Goal: Navigation & Orientation: Find specific page/section

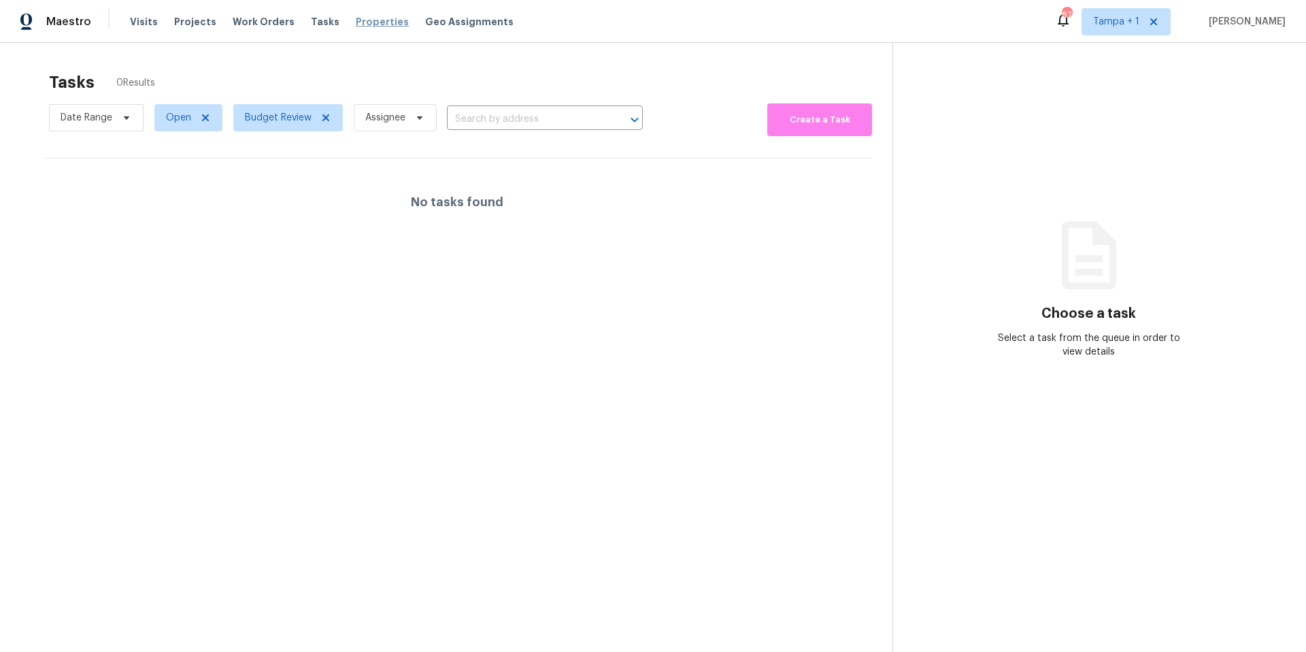
click at [356, 18] on span "Properties" at bounding box center [382, 22] width 53 height 14
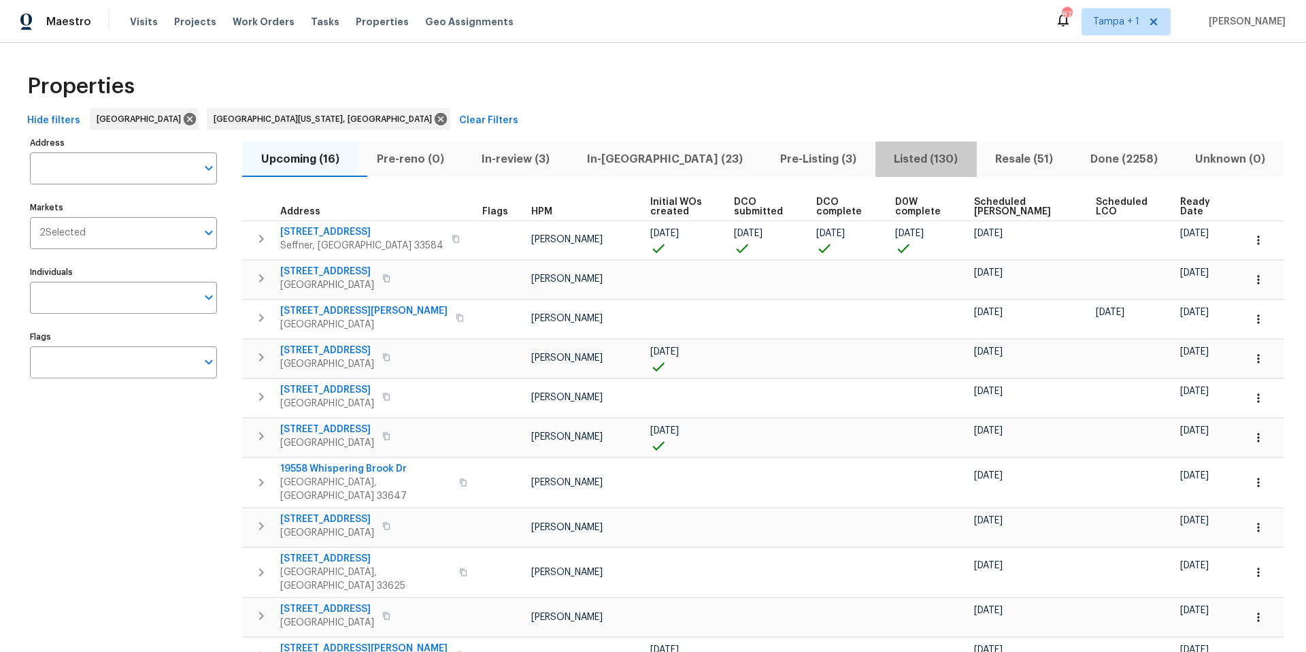
click at [884, 154] on span "Listed (130)" at bounding box center [926, 159] width 85 height 19
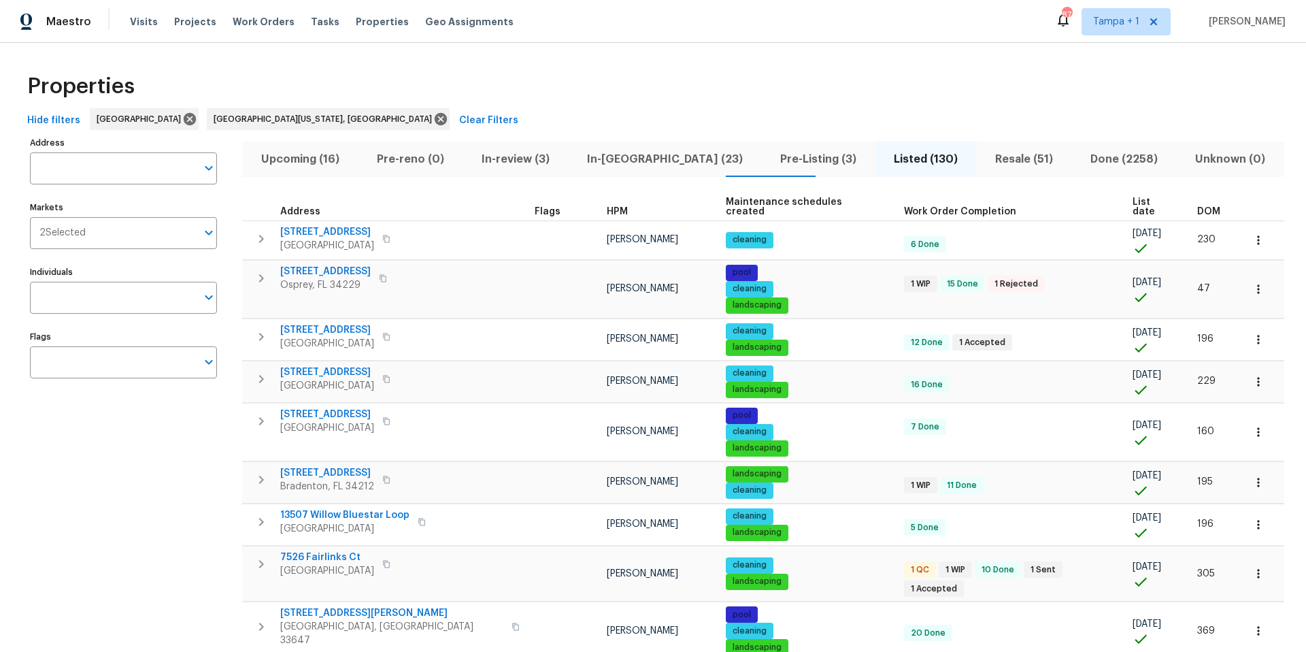
click at [1197, 207] on span "DOM" at bounding box center [1208, 212] width 23 height 10
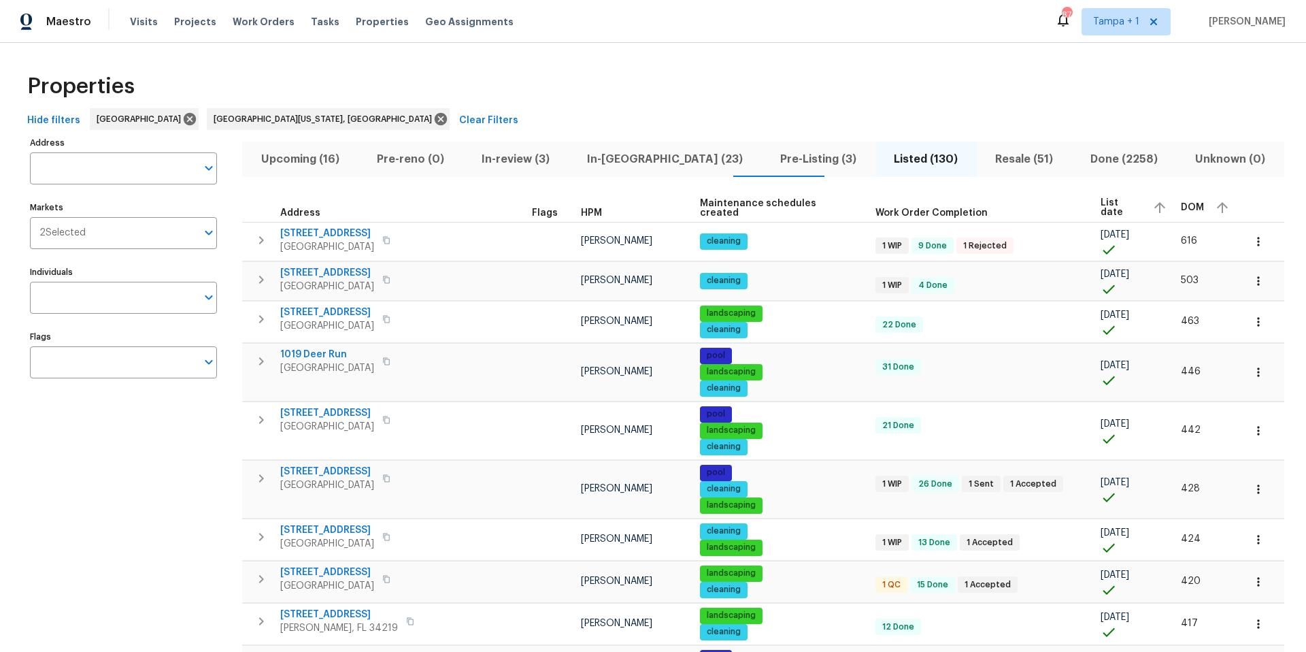
click at [1181, 203] on span "DOM" at bounding box center [1192, 208] width 23 height 10
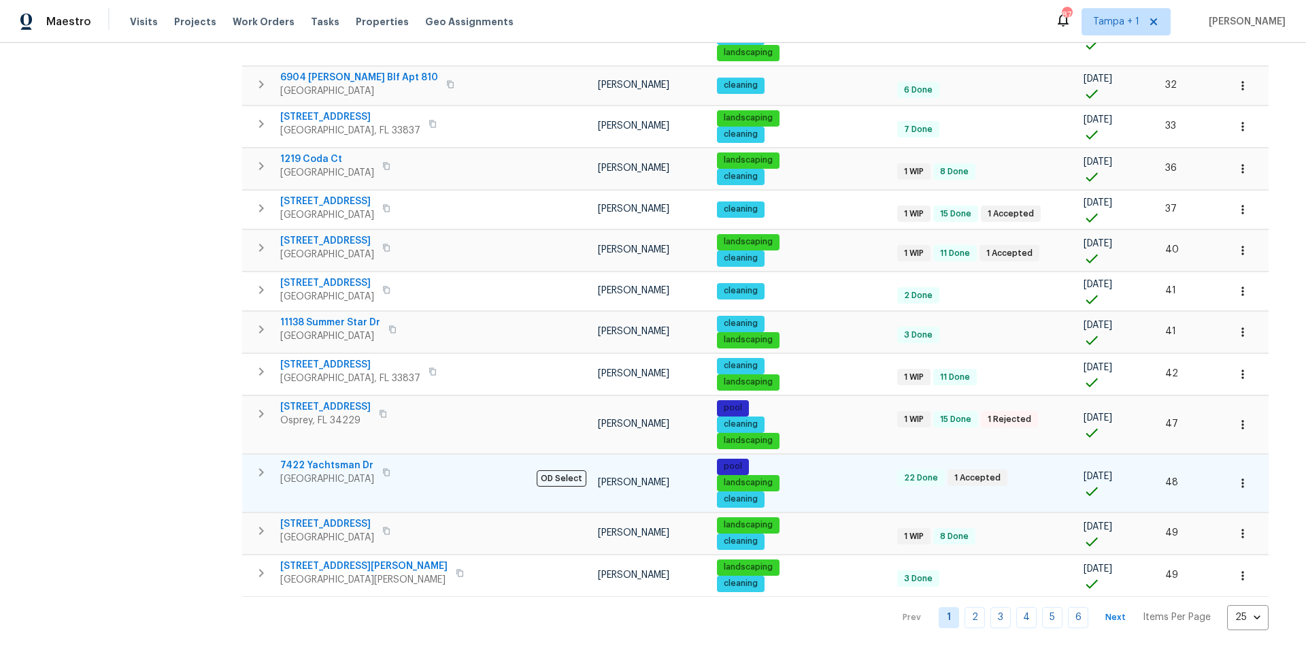
scroll to position [744, 0]
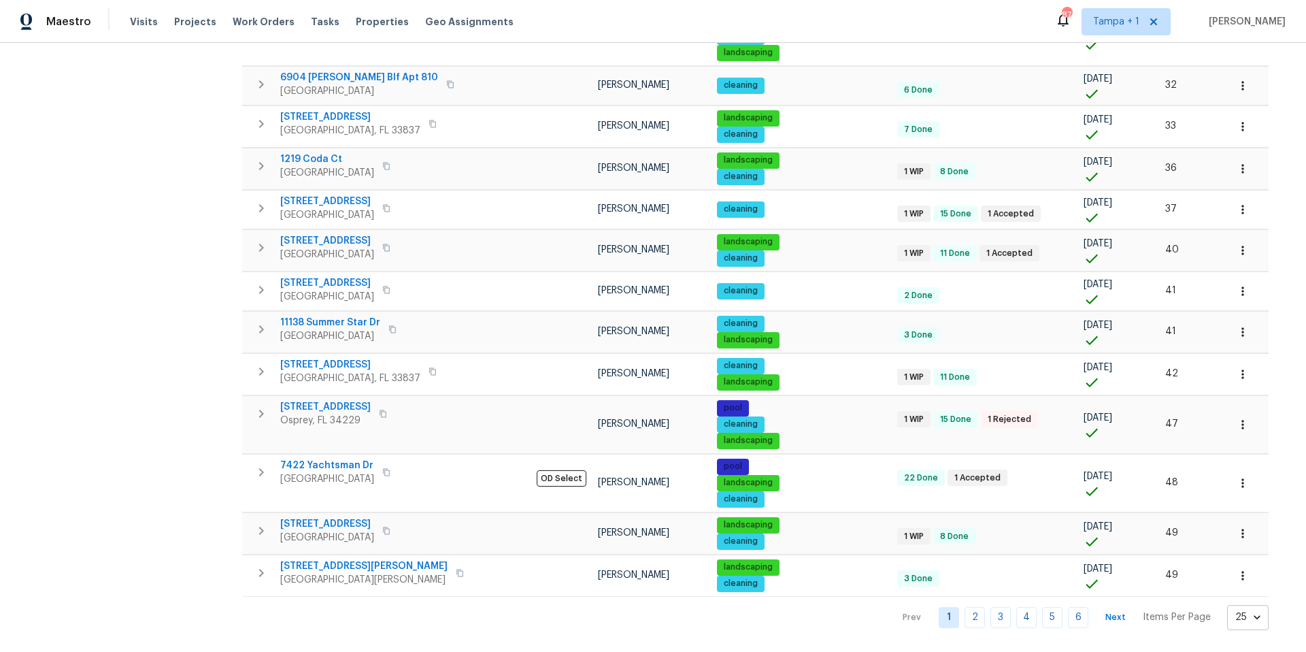
click at [1151, 614] on body "Maestro Visits Projects Work Orders Tasks Properties Geo Assignments 87 Tampa +…" at bounding box center [653, 326] width 1306 height 652
click at [1109, 615] on li "100" at bounding box center [1135, 615] width 63 height 41
type input "100"
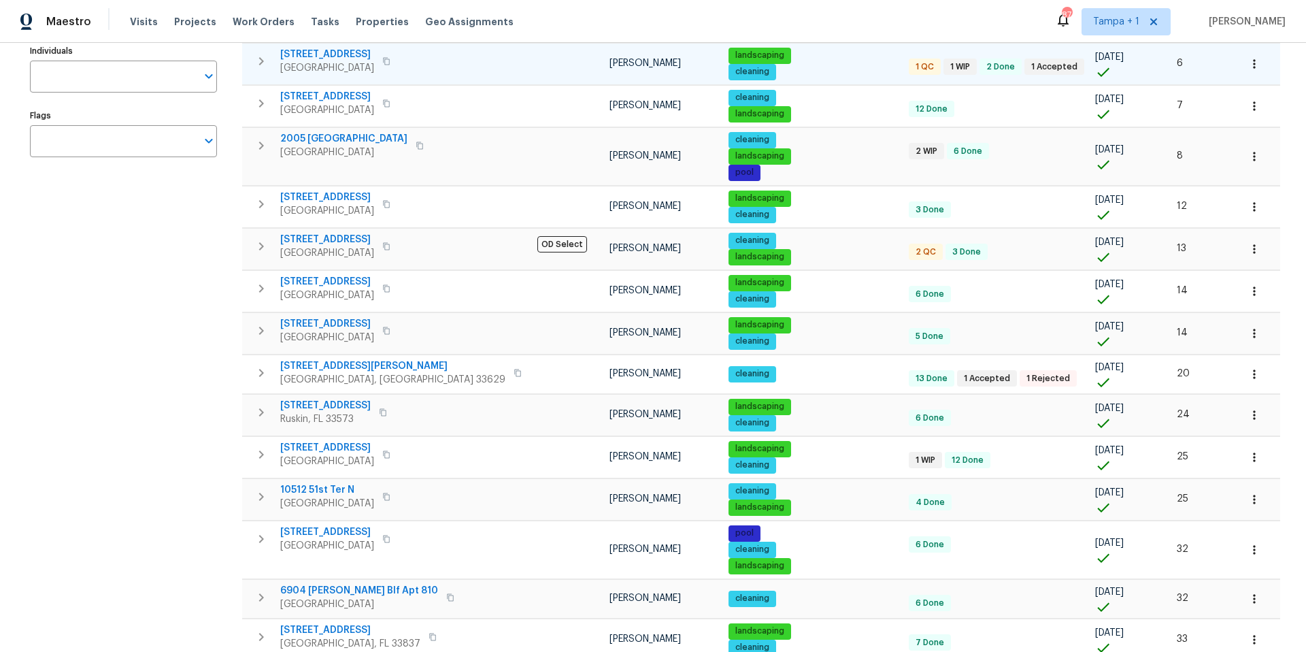
scroll to position [316, 0]
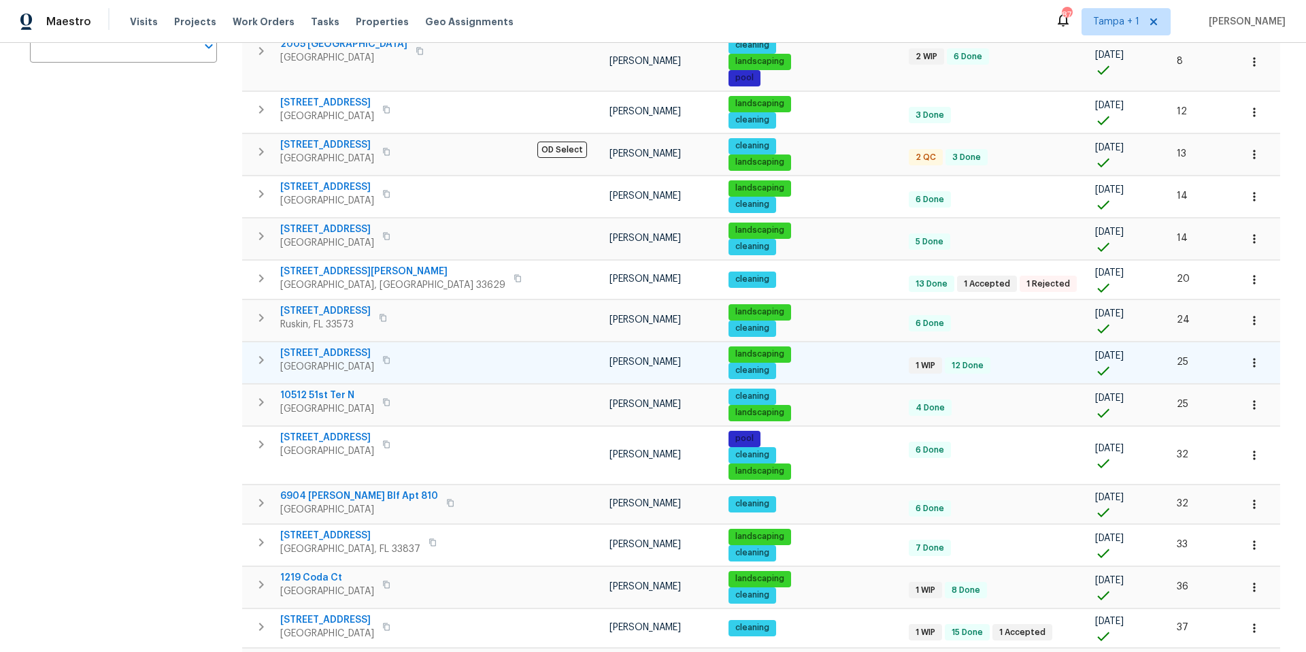
click at [335, 351] on span "5592 61st St N" at bounding box center [327, 353] width 94 height 14
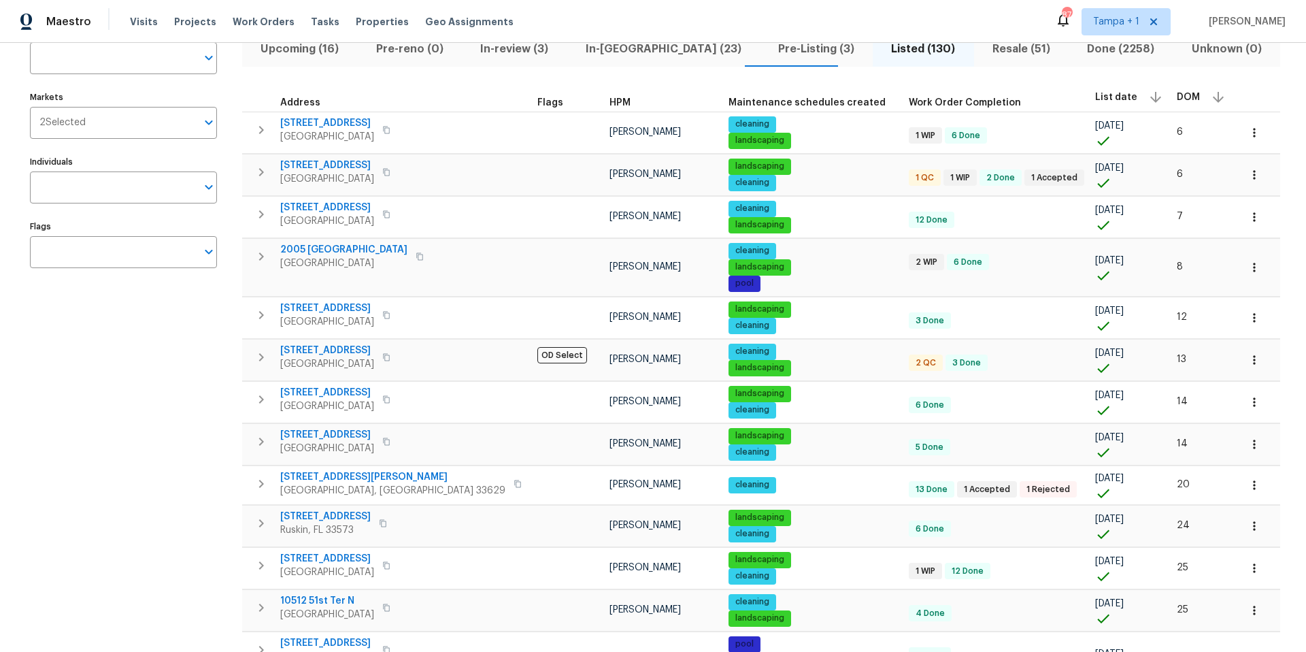
scroll to position [129, 0]
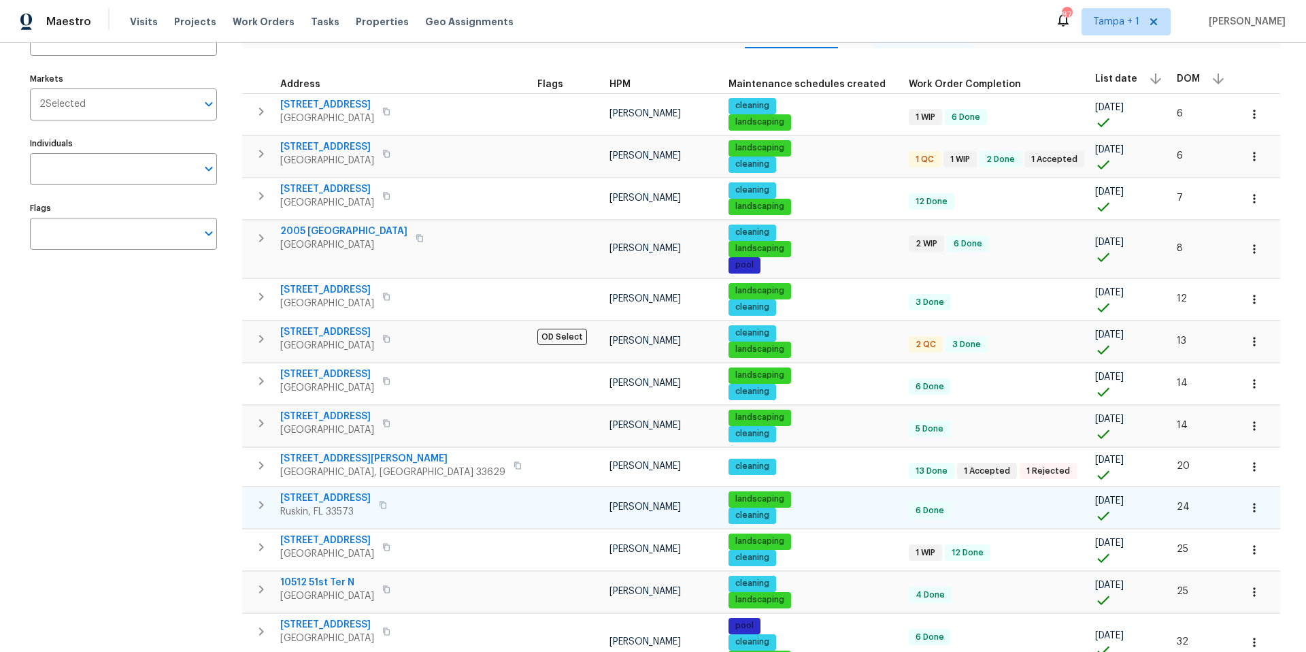
click at [320, 500] on span "10215 Celtic Ash Dr" at bounding box center [325, 498] width 90 height 14
click at [1248, 512] on icon "button" at bounding box center [1255, 508] width 14 height 14
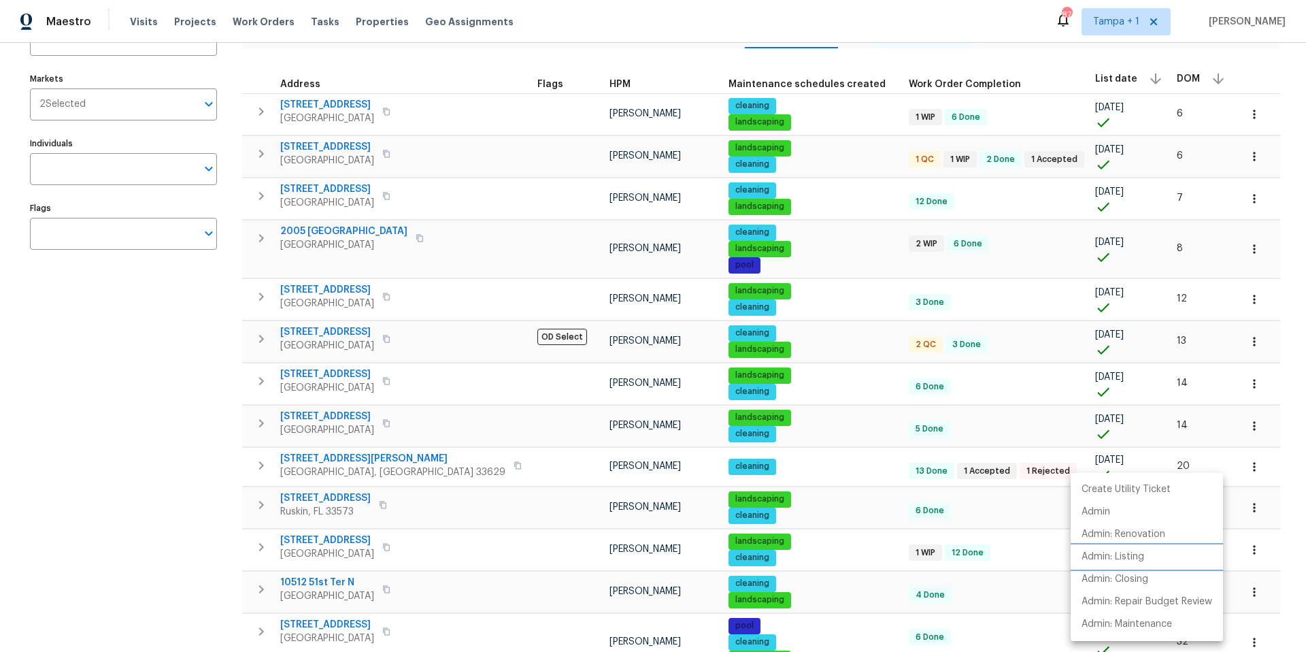
click at [1143, 552] on p "Admin: Listing" at bounding box center [1113, 557] width 63 height 14
click at [184, 391] on div at bounding box center [653, 326] width 1306 height 652
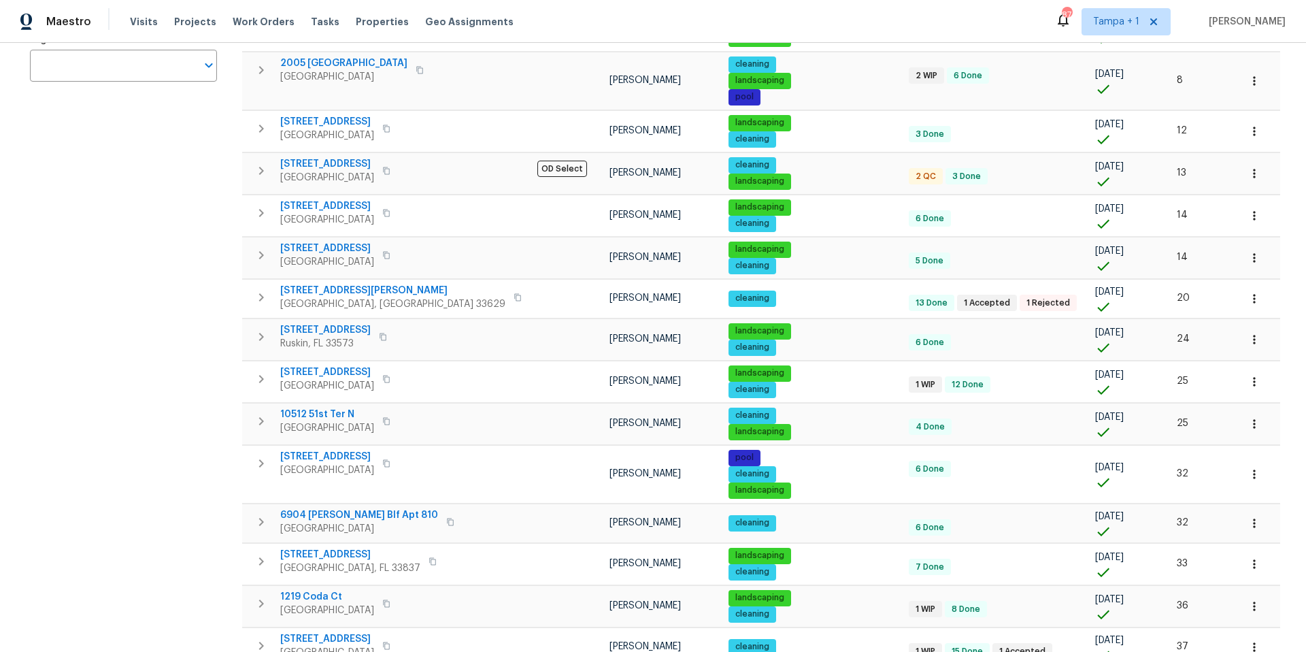
scroll to position [325, 0]
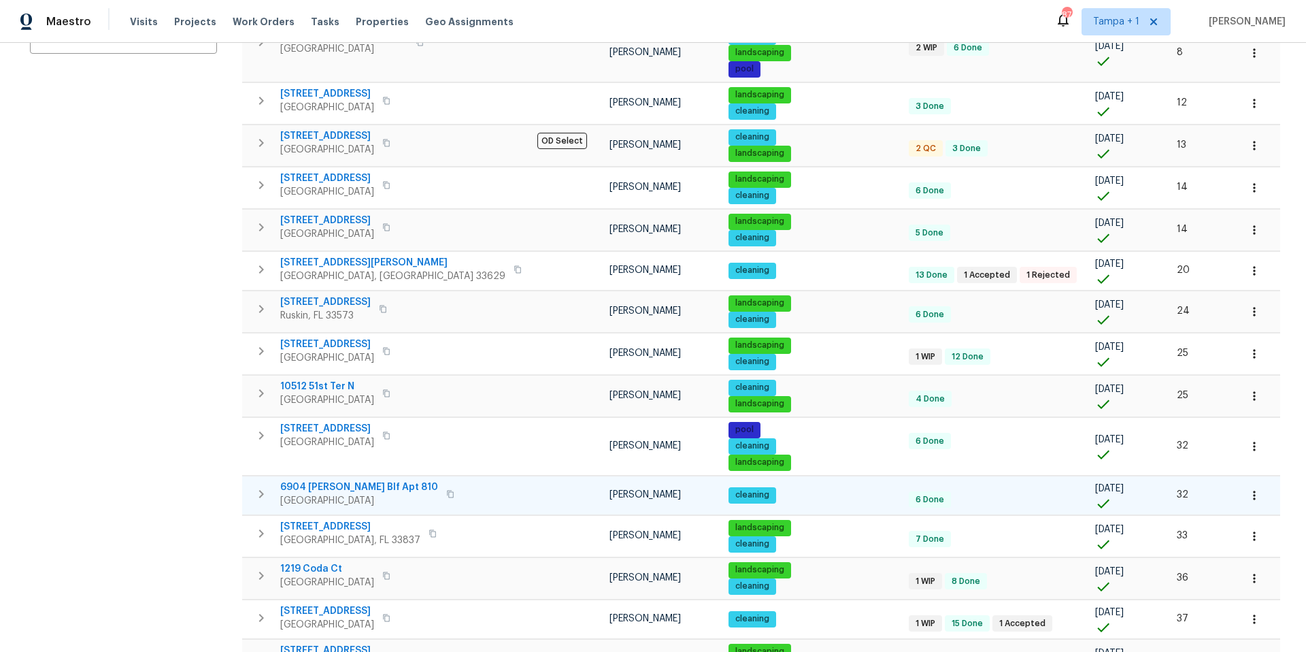
click at [323, 484] on span "6904 Drewrys Blf Apt 810" at bounding box center [359, 487] width 158 height 14
click at [1248, 490] on icon "button" at bounding box center [1255, 495] width 14 height 14
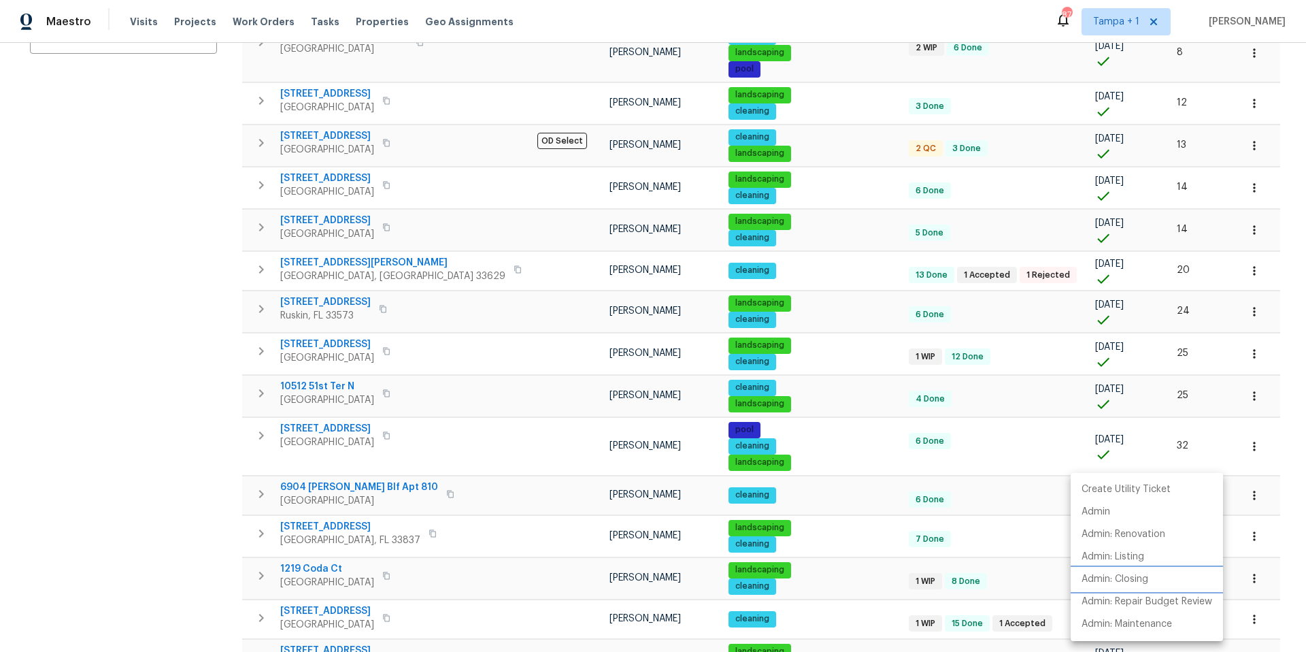
click at [1151, 580] on li "Admin: Closing" at bounding box center [1147, 579] width 152 height 22
click at [18, 420] on div at bounding box center [653, 326] width 1306 height 652
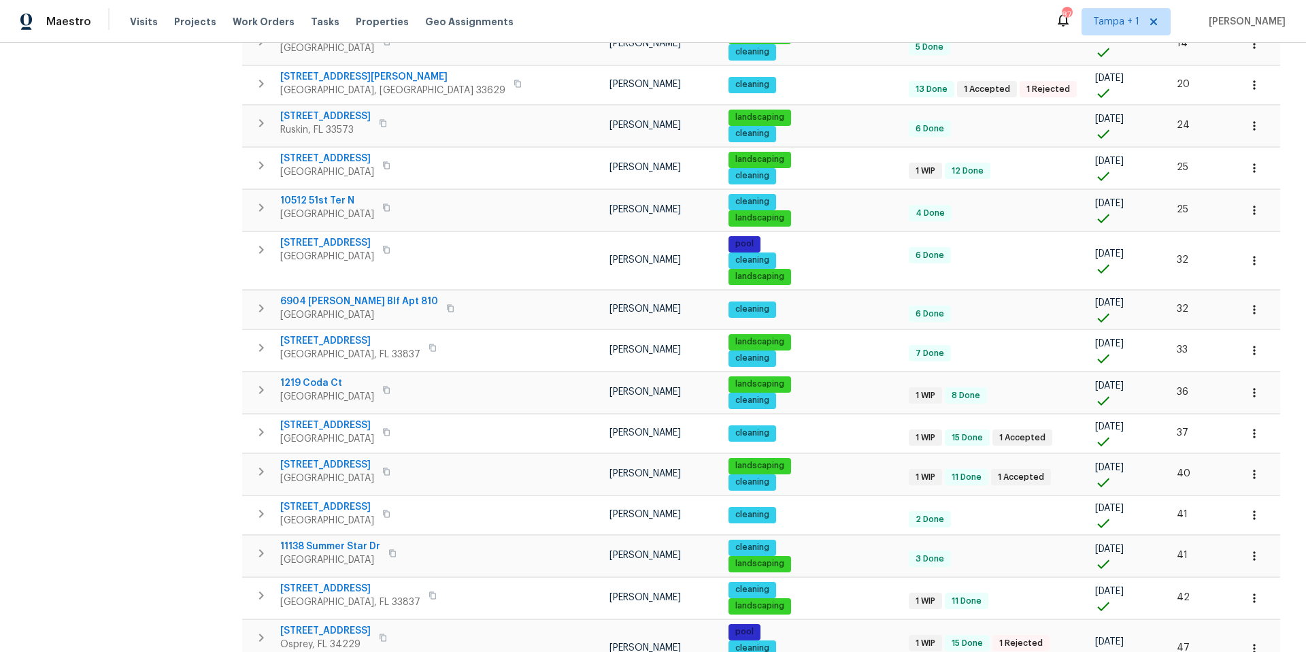
scroll to position [522, 0]
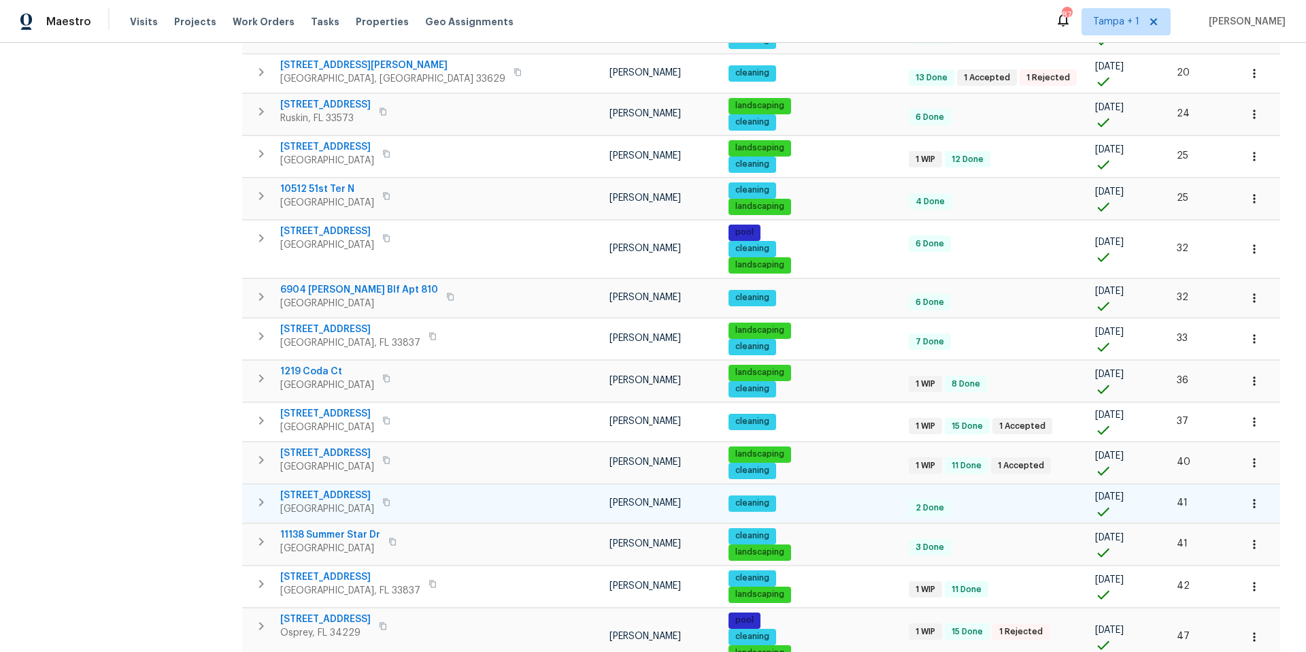
click at [350, 494] on span "2131 Ridge Rd S Apt 80" at bounding box center [327, 495] width 94 height 14
click at [1248, 507] on icon "button" at bounding box center [1255, 504] width 14 height 14
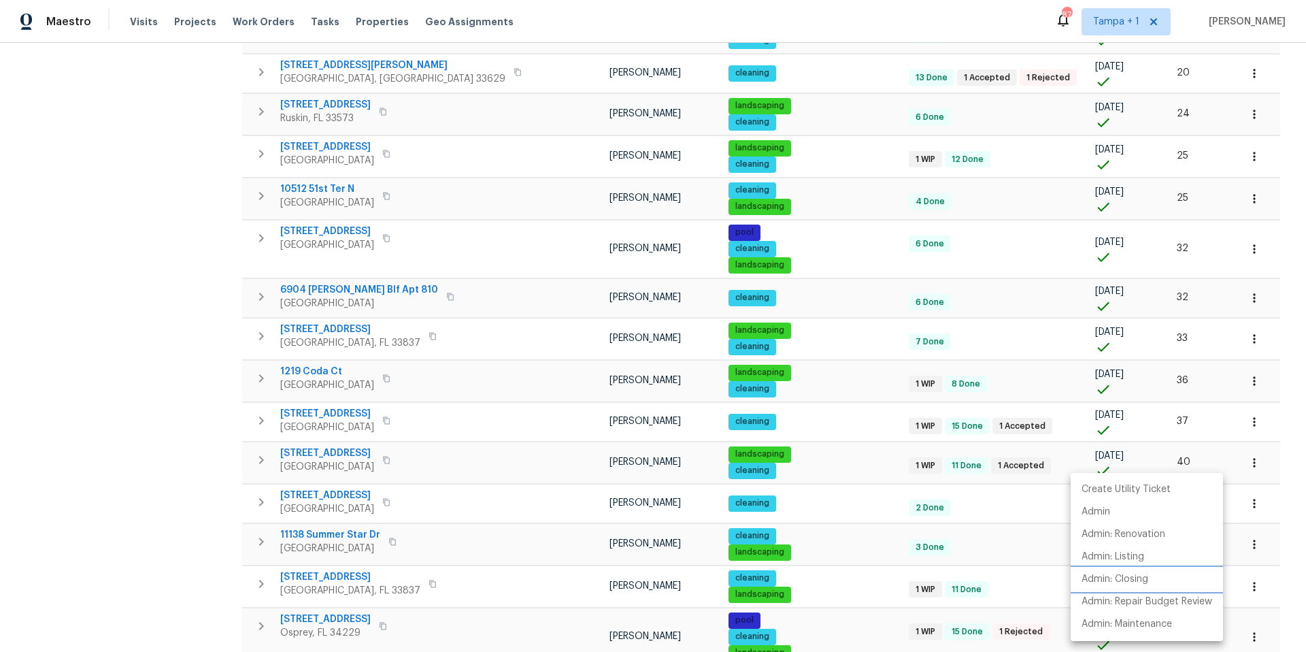
click at [1137, 573] on p "Admin: Closing" at bounding box center [1115, 579] width 67 height 14
click at [228, 276] on div at bounding box center [653, 326] width 1306 height 652
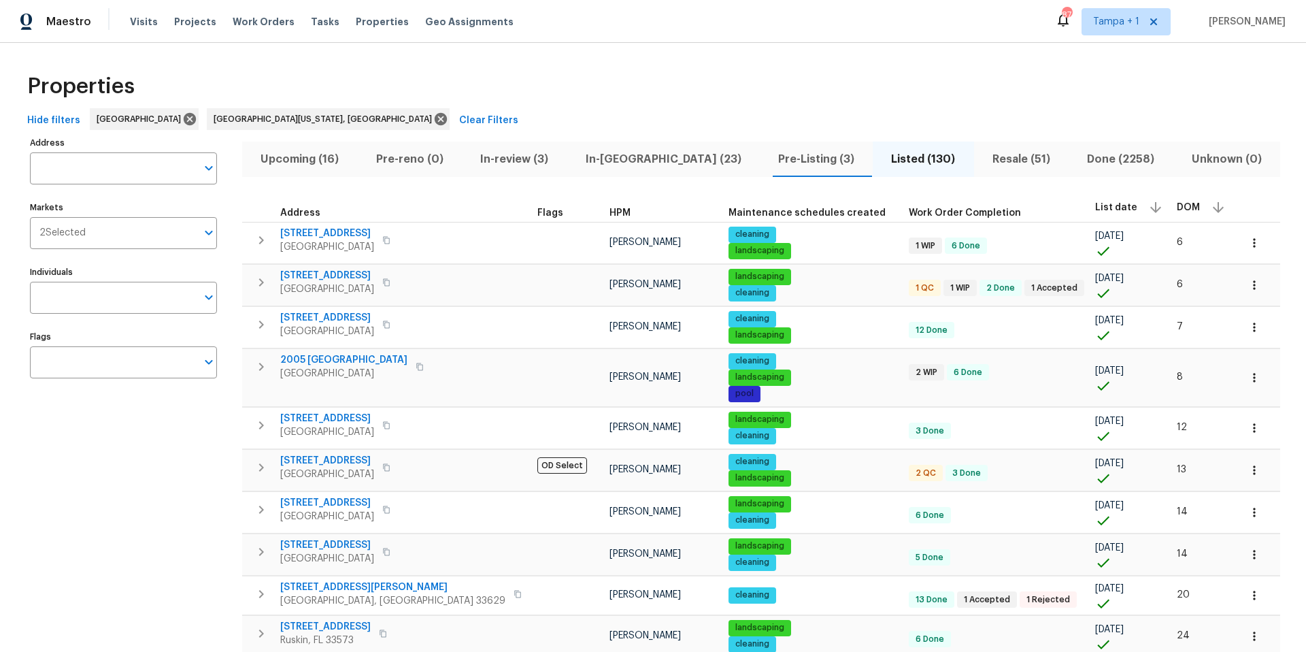
click at [608, 158] on span "In-reno (23)" at bounding box center [663, 159] width 176 height 19
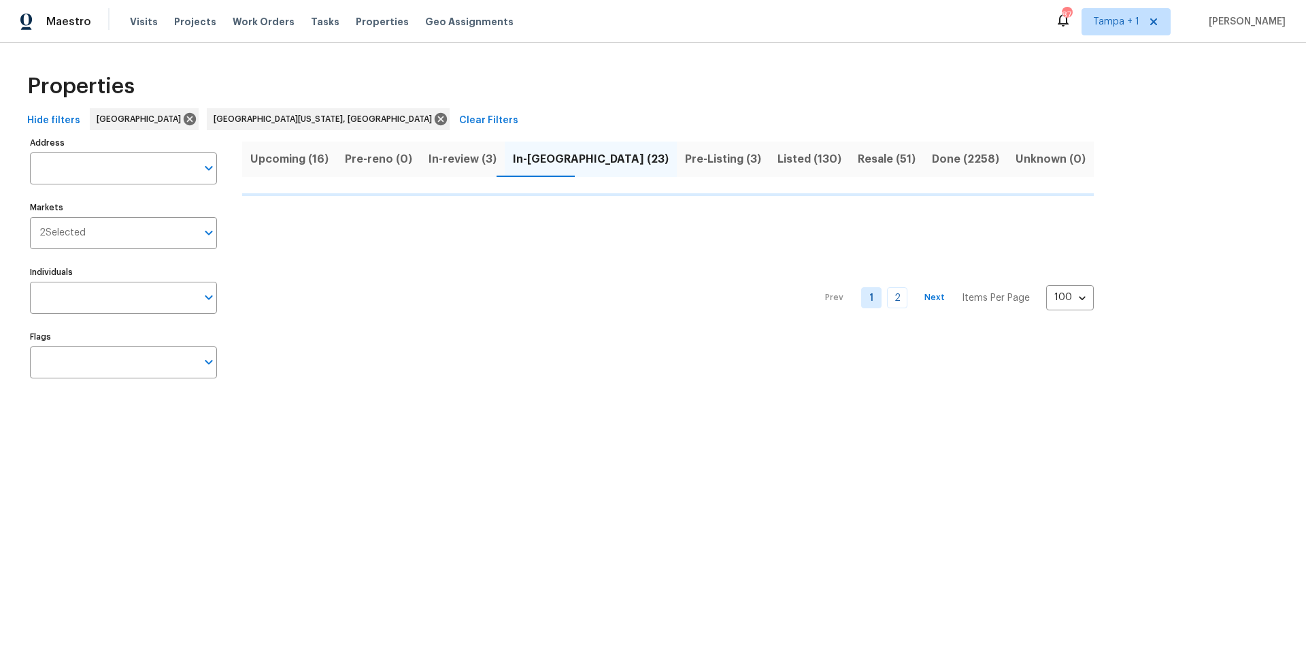
click at [307, 160] on span "Upcoming (16)" at bounding box center [289, 159] width 78 height 19
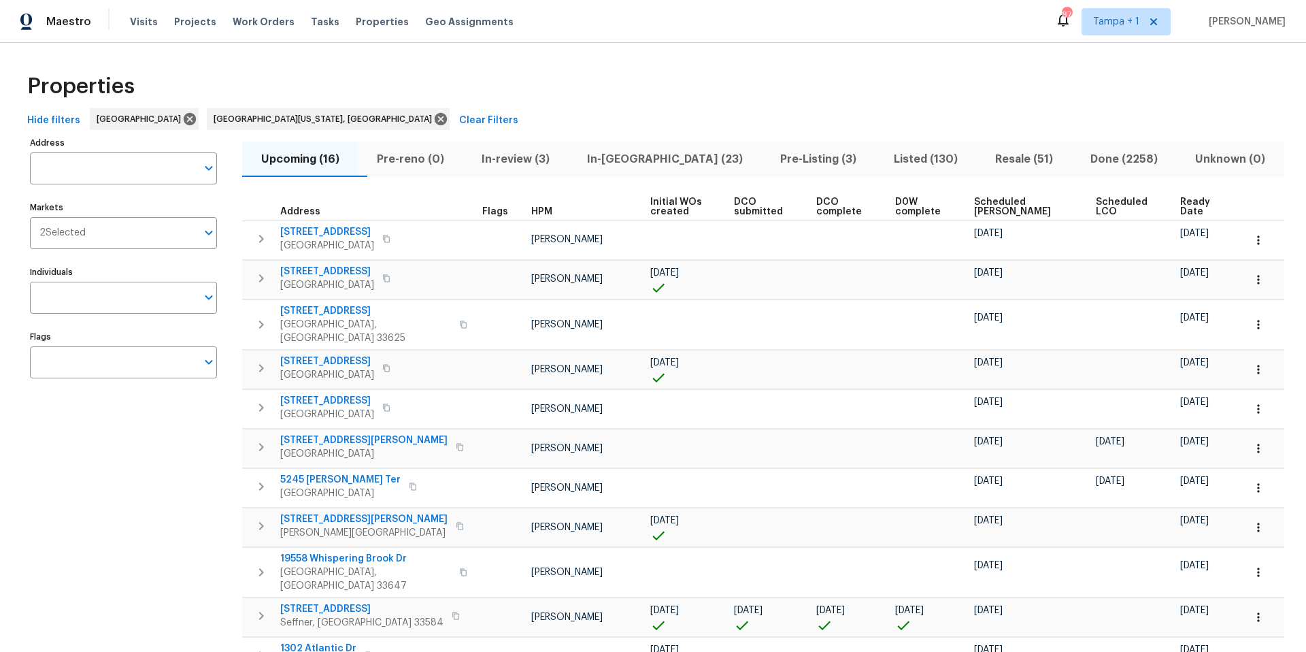
click at [876, 168] on button "Listed (130)" at bounding box center [926, 159] width 101 height 35
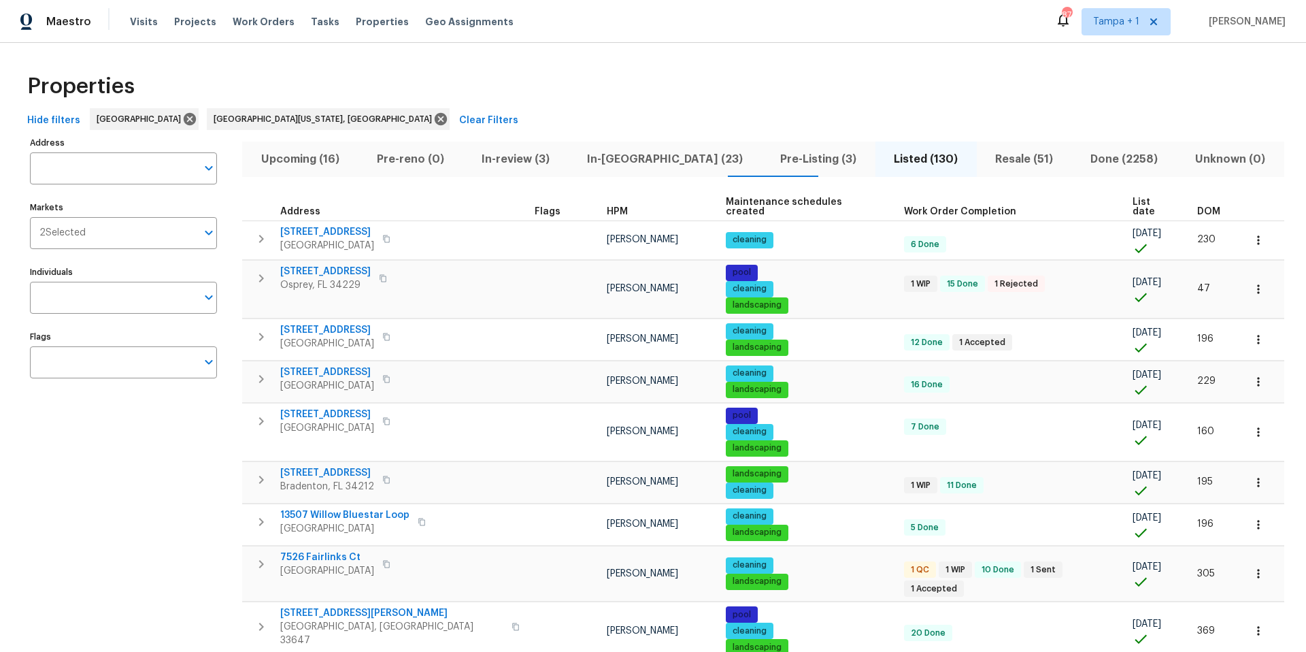
click at [977, 145] on button "Resale (51)" at bounding box center [1024, 159] width 95 height 35
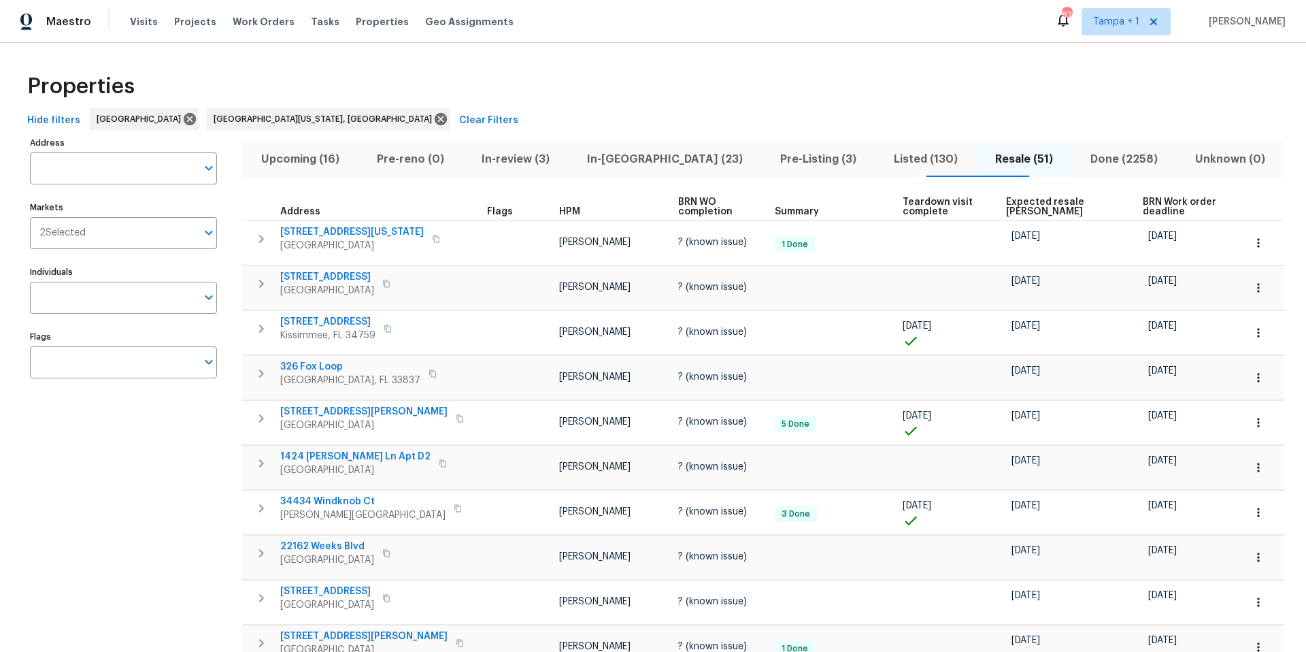
click at [329, 169] on button "Upcoming (16)" at bounding box center [300, 159] width 116 height 35
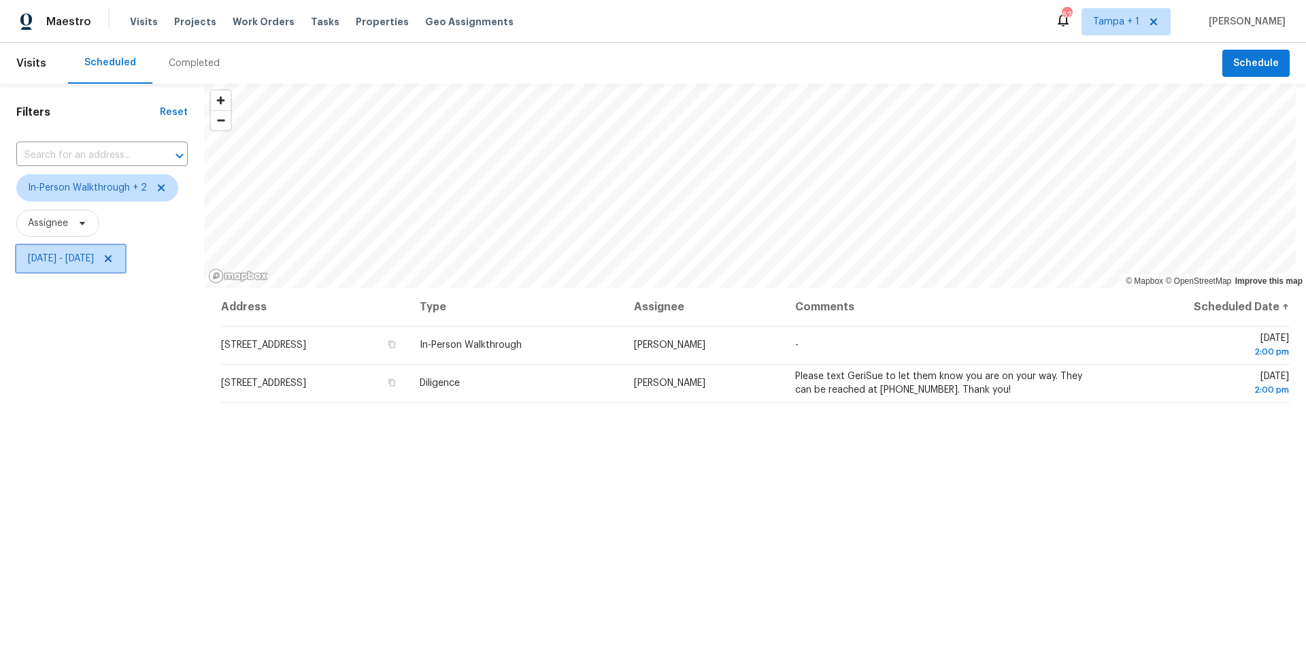
click at [80, 256] on span "[DATE] - [DATE]" at bounding box center [61, 259] width 66 height 14
click at [80, 256] on span "Fri, Aug 29 - Fri, Aug 29" at bounding box center [61, 259] width 66 height 14
click at [91, 324] on div "Fri, Aug 29 Fri, Aug 29" at bounding box center [159, 304] width 286 height 44
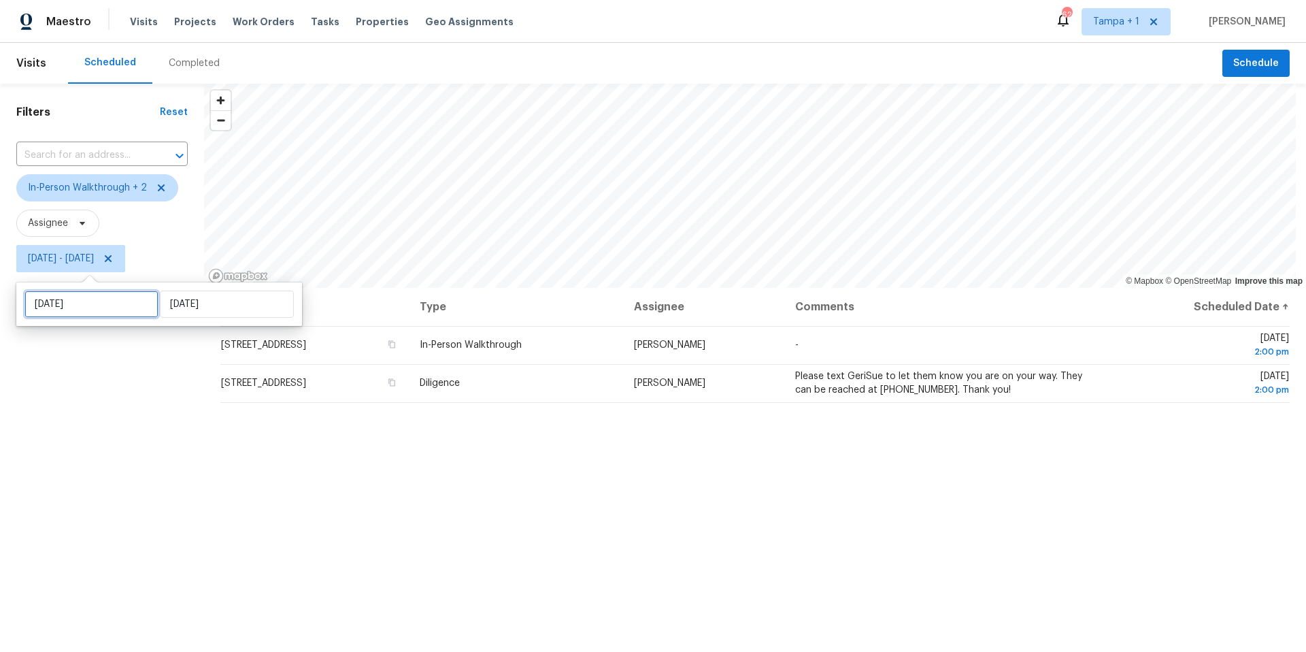
click at [97, 307] on input "Fri, Aug 29" at bounding box center [91, 303] width 134 height 27
select select "7"
select select "2025"
select select "8"
select select "2025"
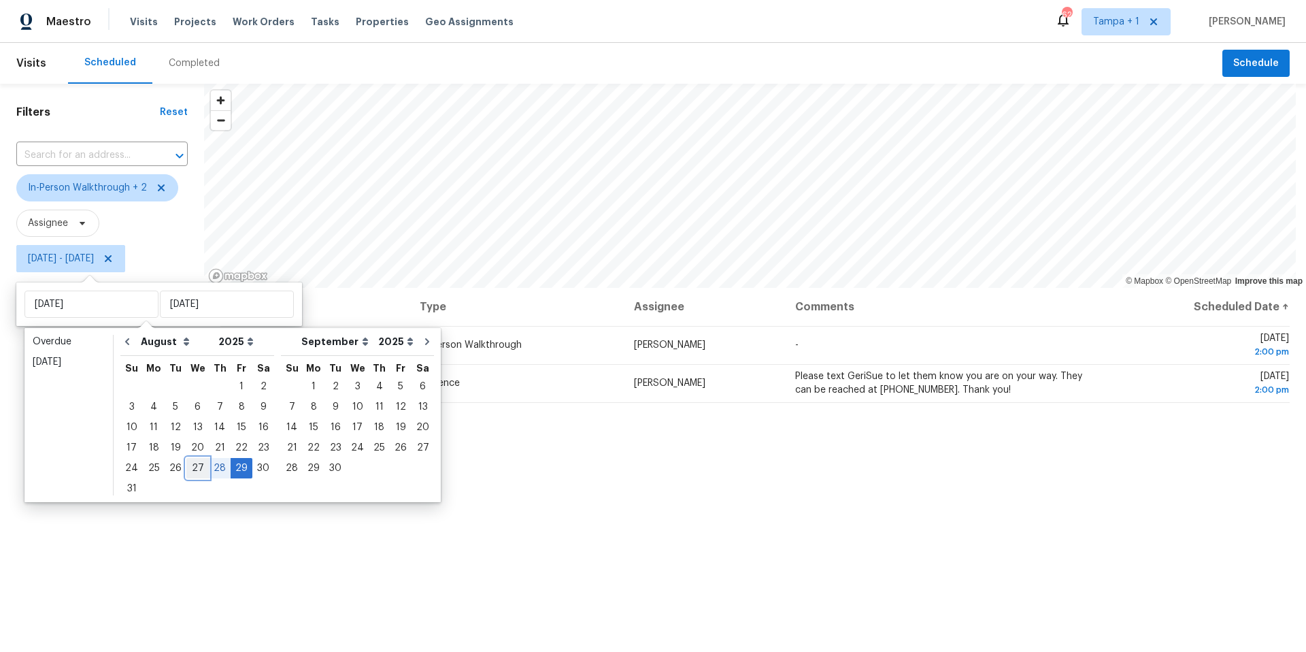
click at [192, 469] on div "27" at bounding box center [197, 468] width 22 height 19
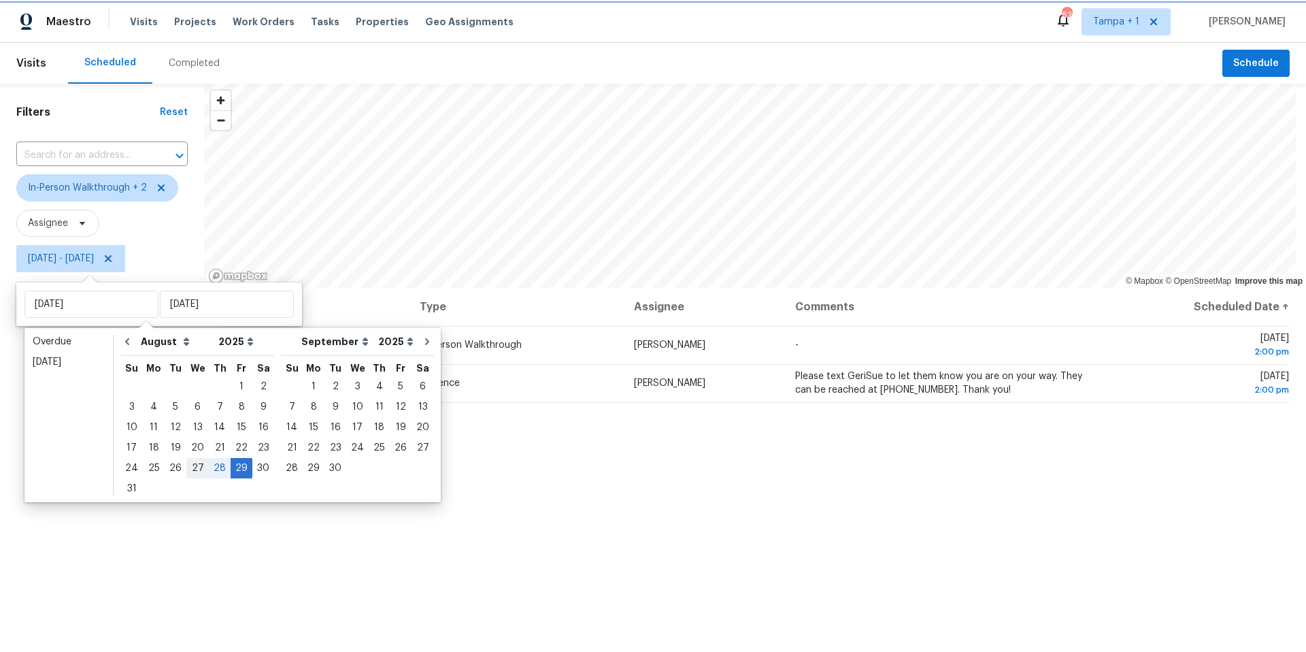
type input "Wed, Aug 27"
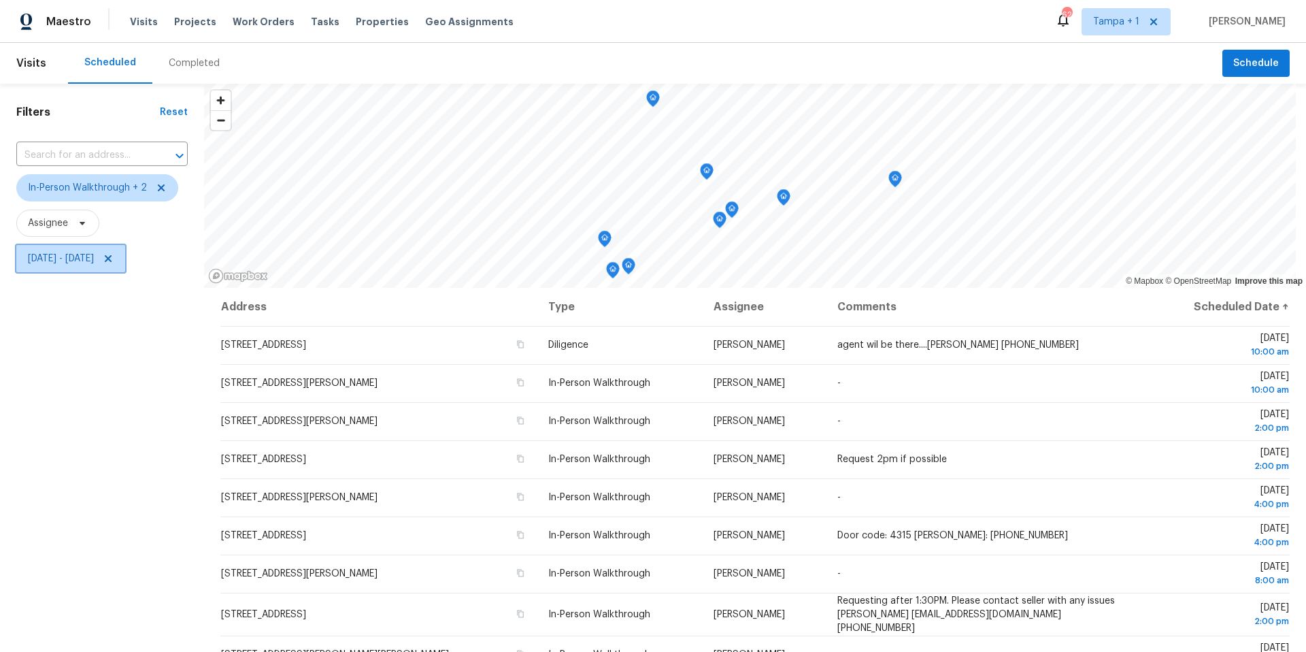
click at [94, 261] on span "Wed, Aug 27 - Fri, Aug 29" at bounding box center [61, 259] width 66 height 14
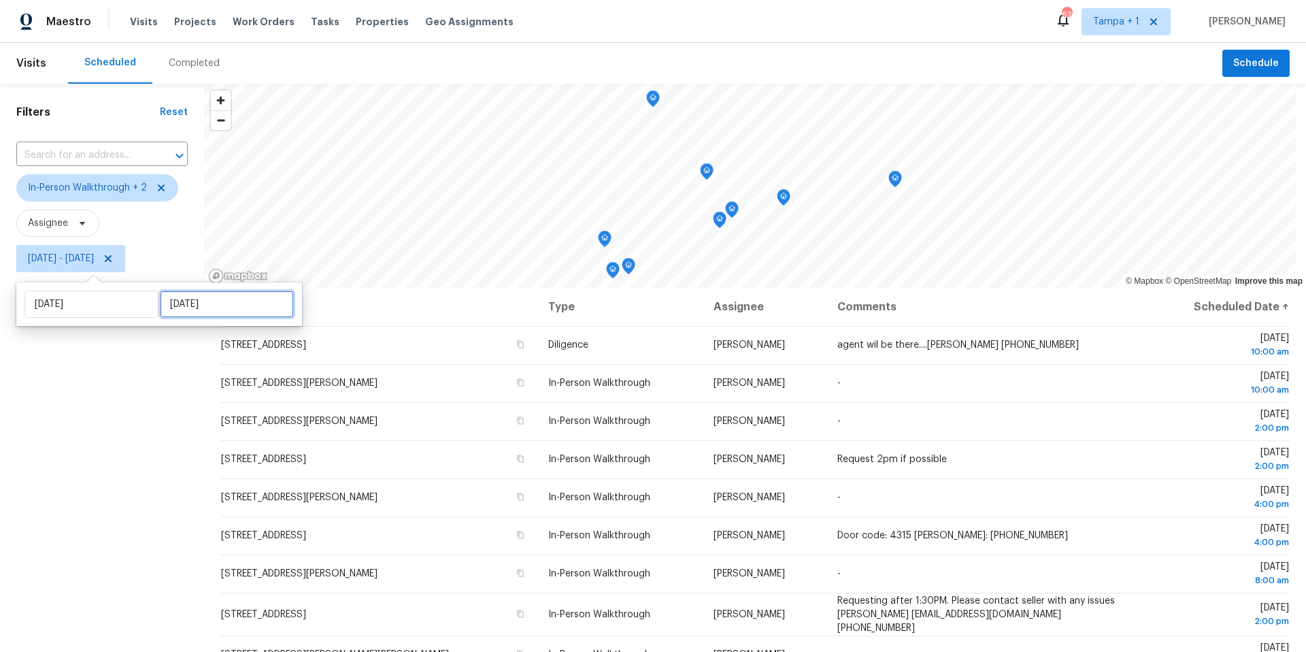
click at [165, 301] on input "Fri, Aug 29" at bounding box center [227, 303] width 134 height 27
select select "7"
select select "2025"
select select "8"
select select "2025"
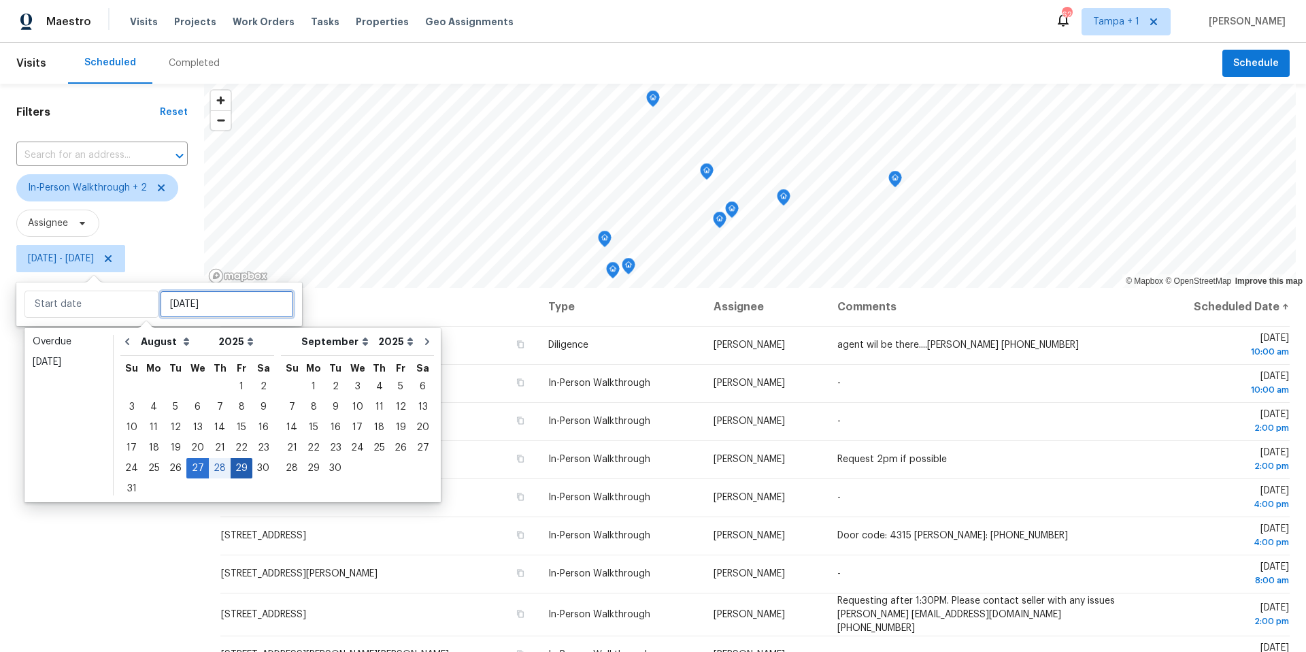
type input "Fri, Aug 22"
type input "Wed, Aug 27"
click at [190, 470] on div "27" at bounding box center [197, 468] width 22 height 19
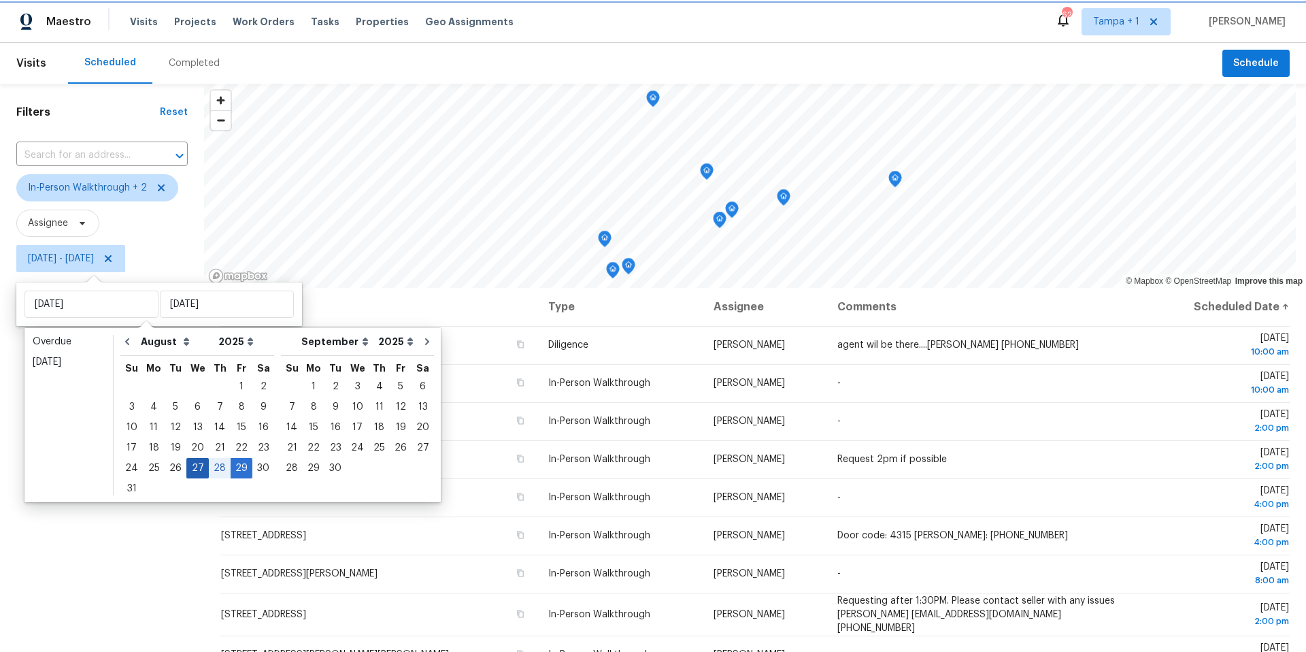
type input "Wed, Aug 27"
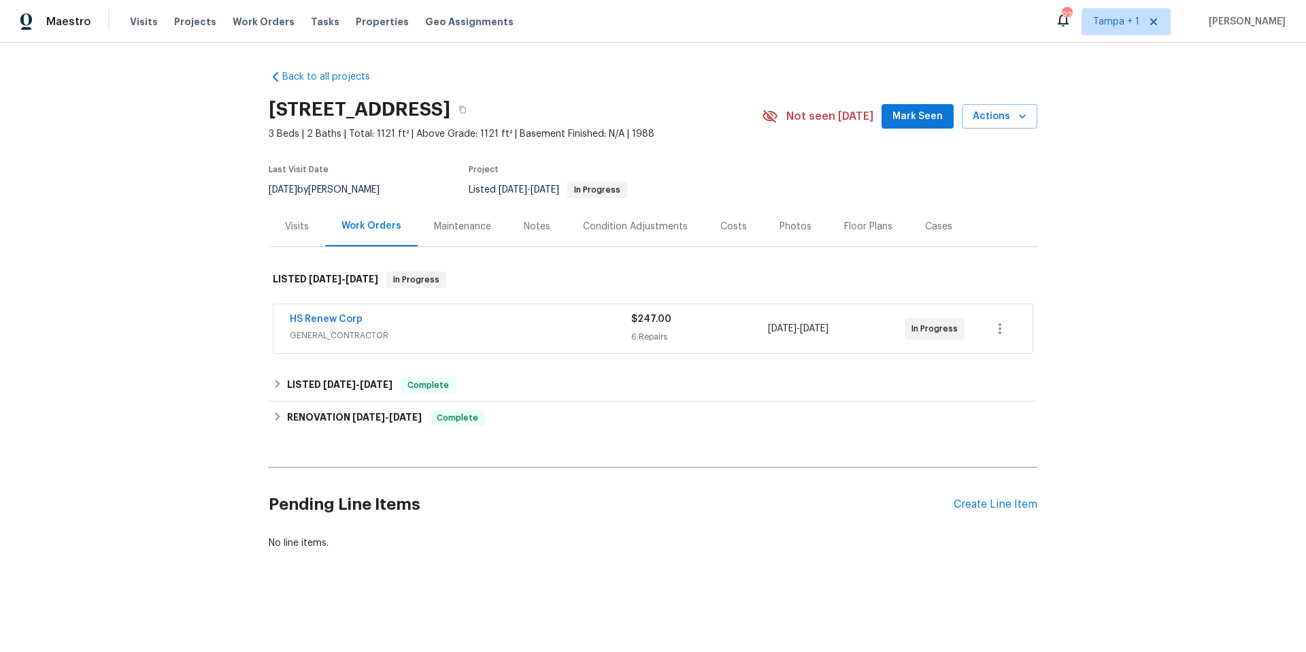
click at [793, 224] on div "Photos" at bounding box center [796, 227] width 32 height 14
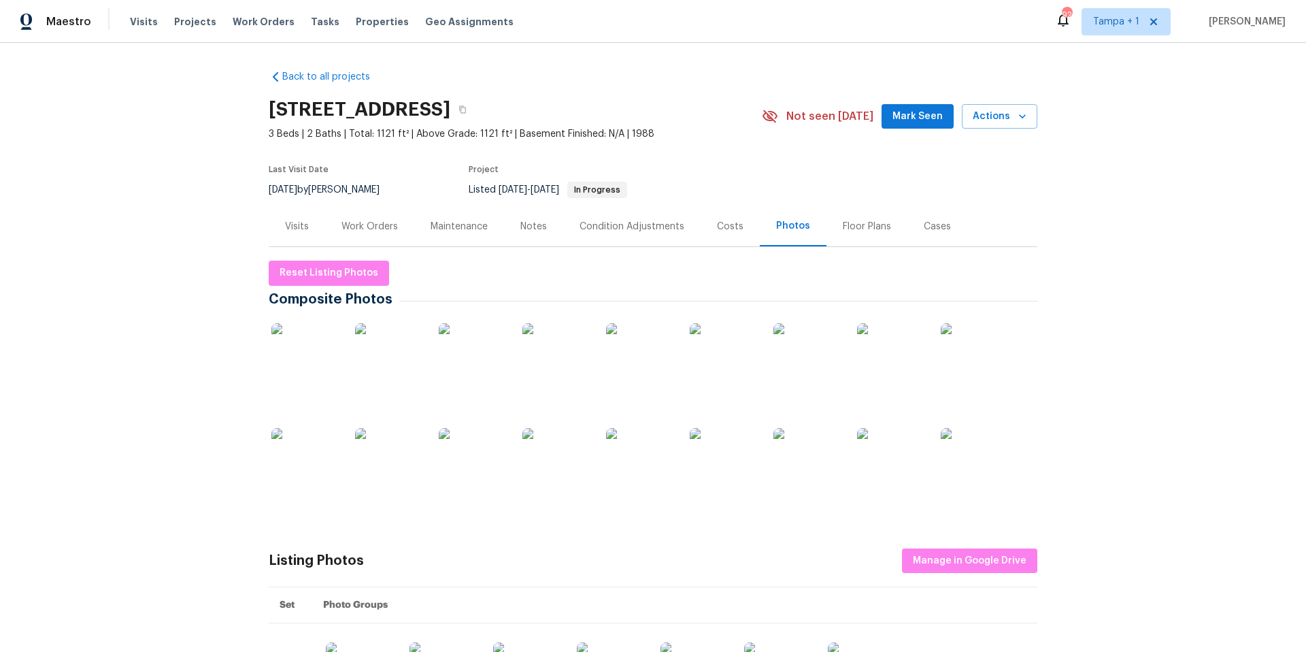
click at [286, 357] on img at bounding box center [305, 357] width 68 height 68
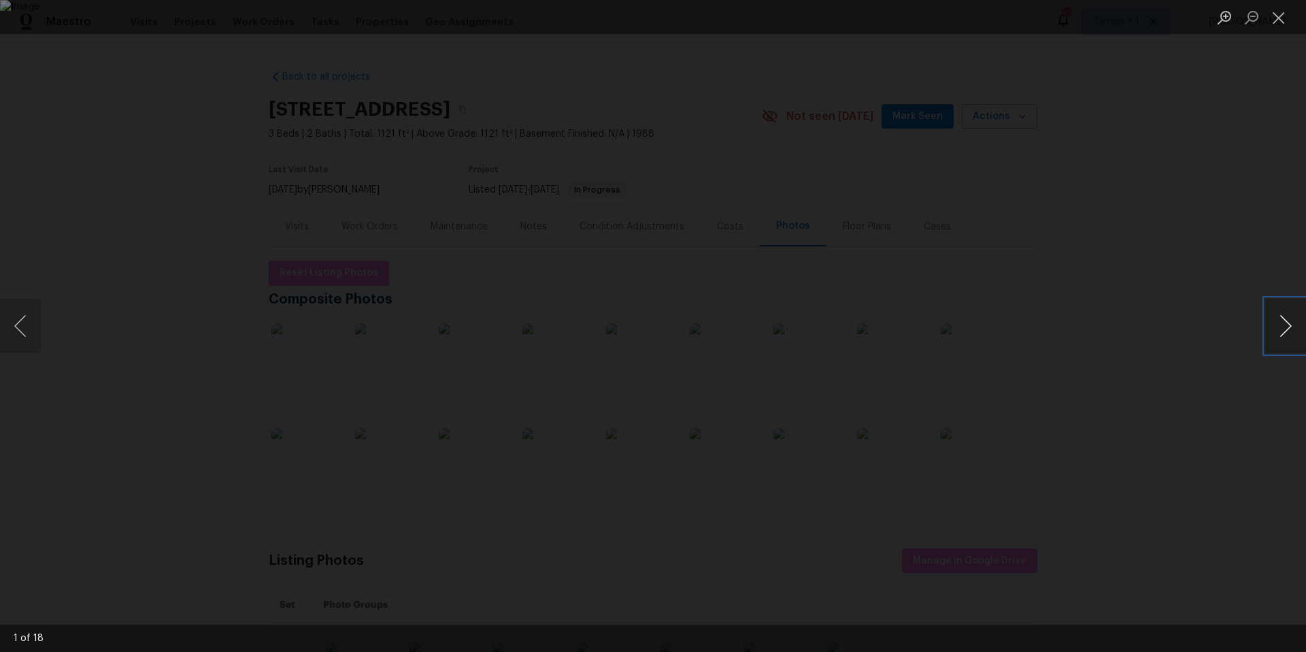
click at [1278, 324] on button "Next image" at bounding box center [1285, 326] width 41 height 54
click at [1277, 324] on button "Next image" at bounding box center [1285, 326] width 41 height 54
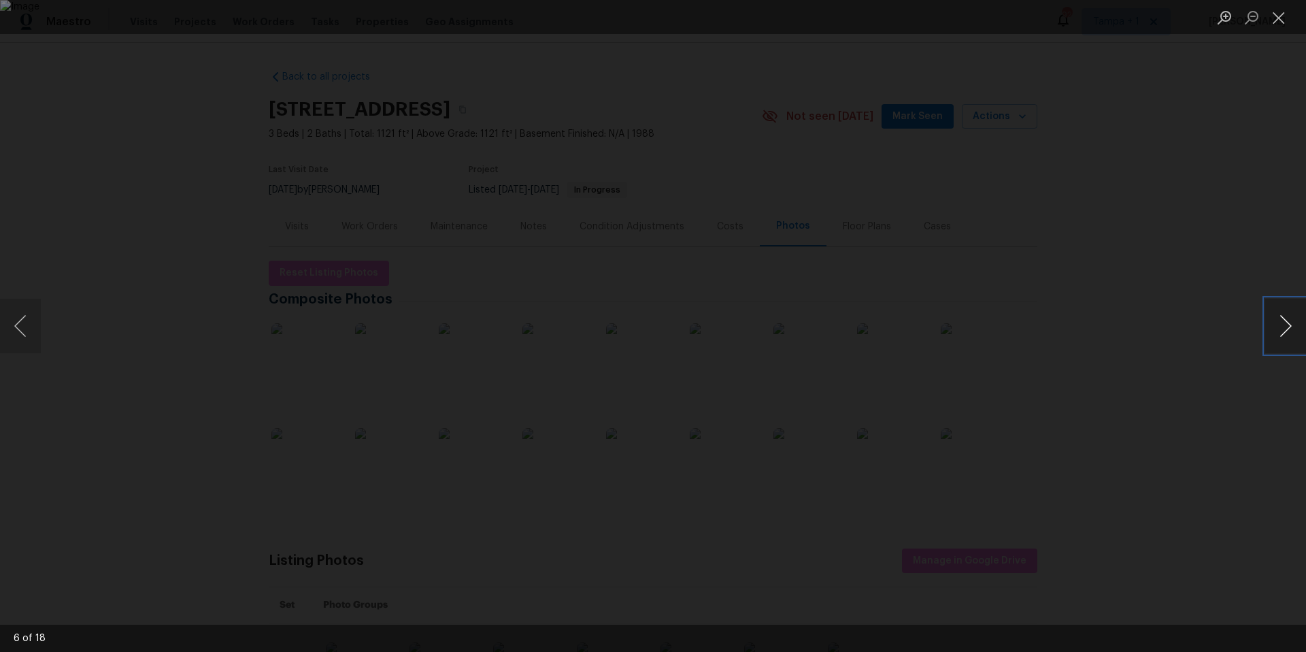
click at [1277, 324] on button "Next image" at bounding box center [1285, 326] width 41 height 54
click at [1276, 324] on button "Next image" at bounding box center [1285, 326] width 41 height 54
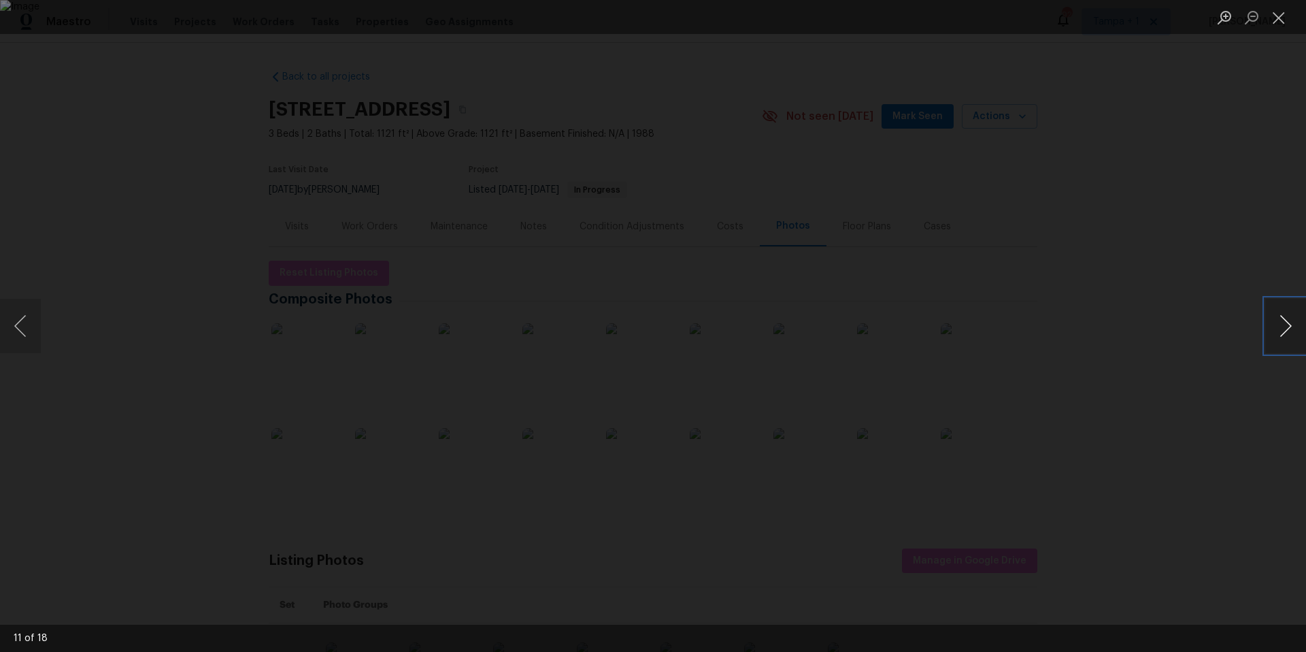
click at [1276, 324] on button "Next image" at bounding box center [1285, 326] width 41 height 54
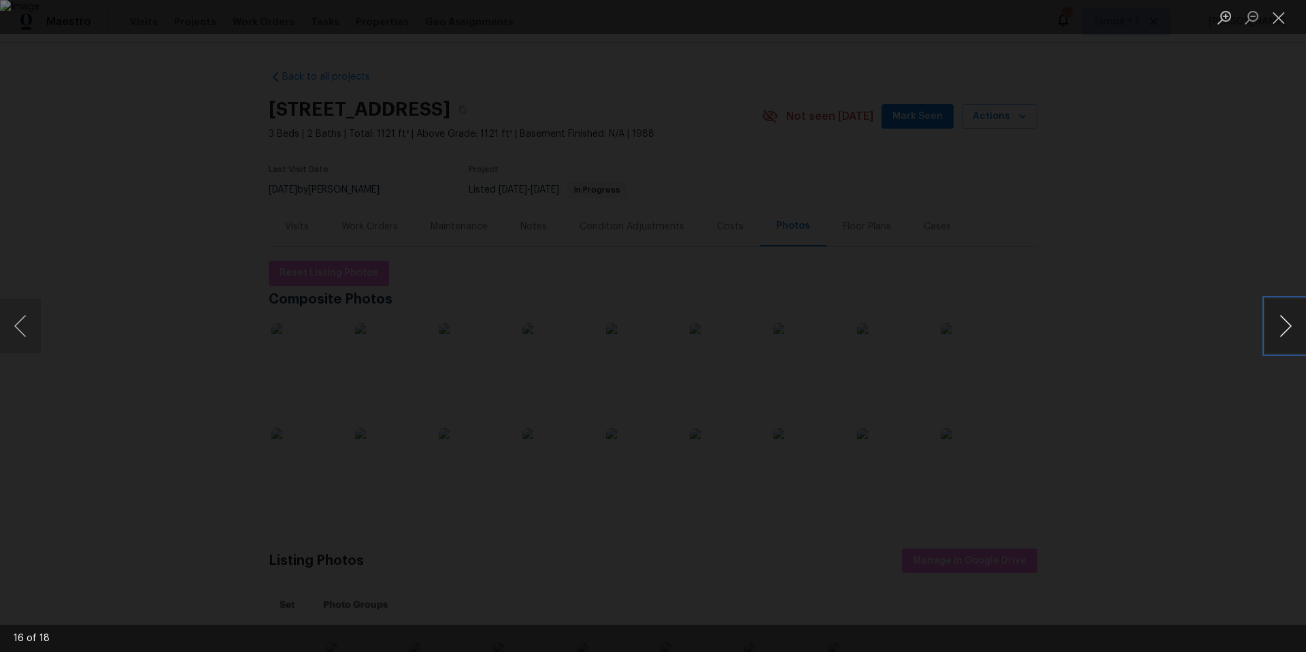
click at [1276, 324] on button "Next image" at bounding box center [1285, 326] width 41 height 54
click at [1275, 27] on button "Close lightbox" at bounding box center [1278, 17] width 27 height 24
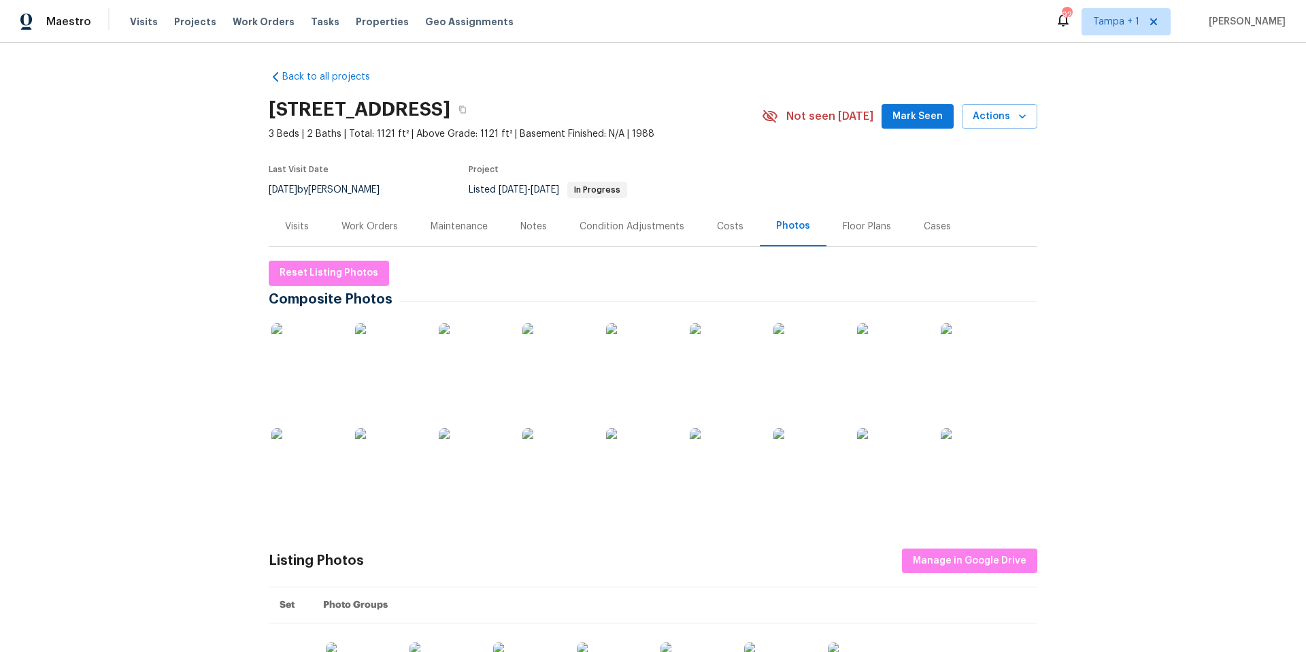
click at [310, 367] on img at bounding box center [305, 357] width 68 height 68
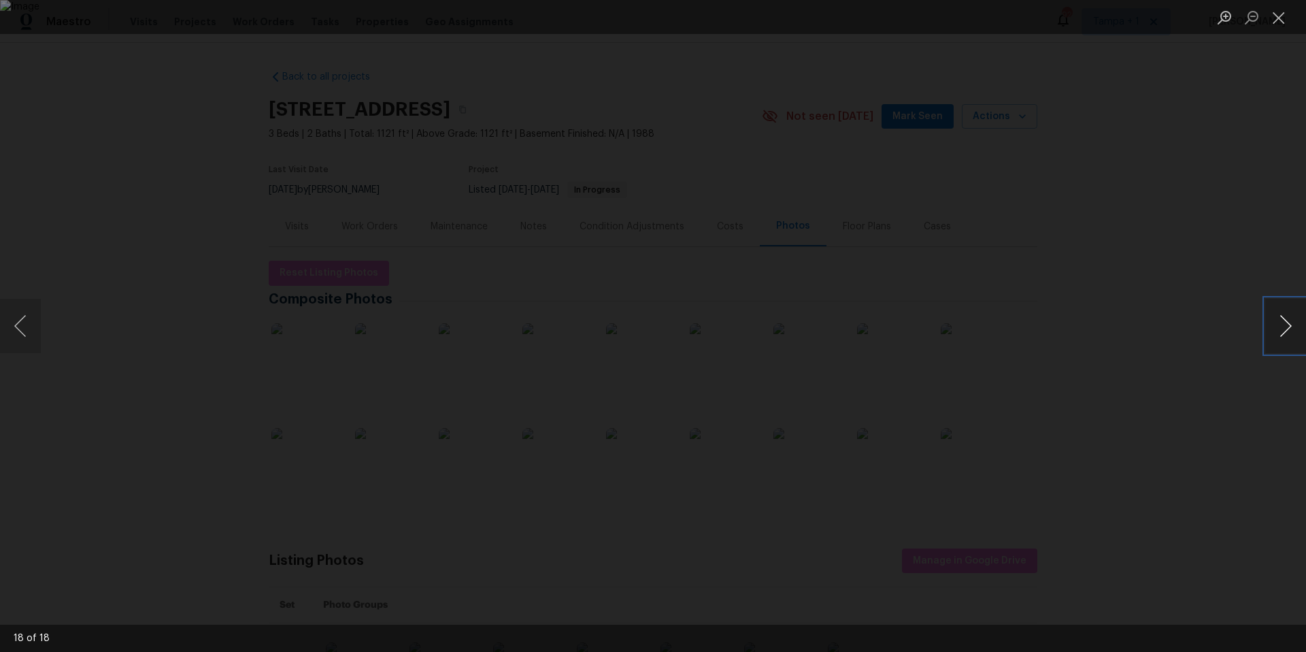
click at [1291, 327] on button "Next image" at bounding box center [1285, 326] width 41 height 54
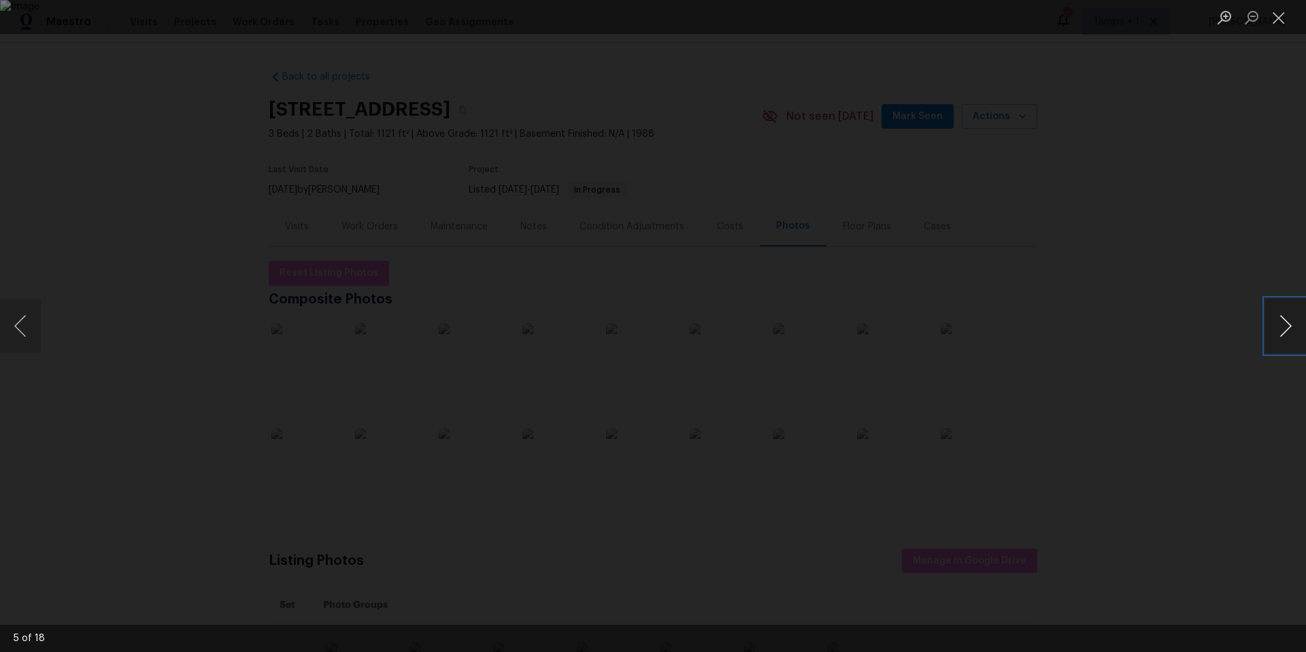
click at [1292, 327] on button "Next image" at bounding box center [1285, 326] width 41 height 54
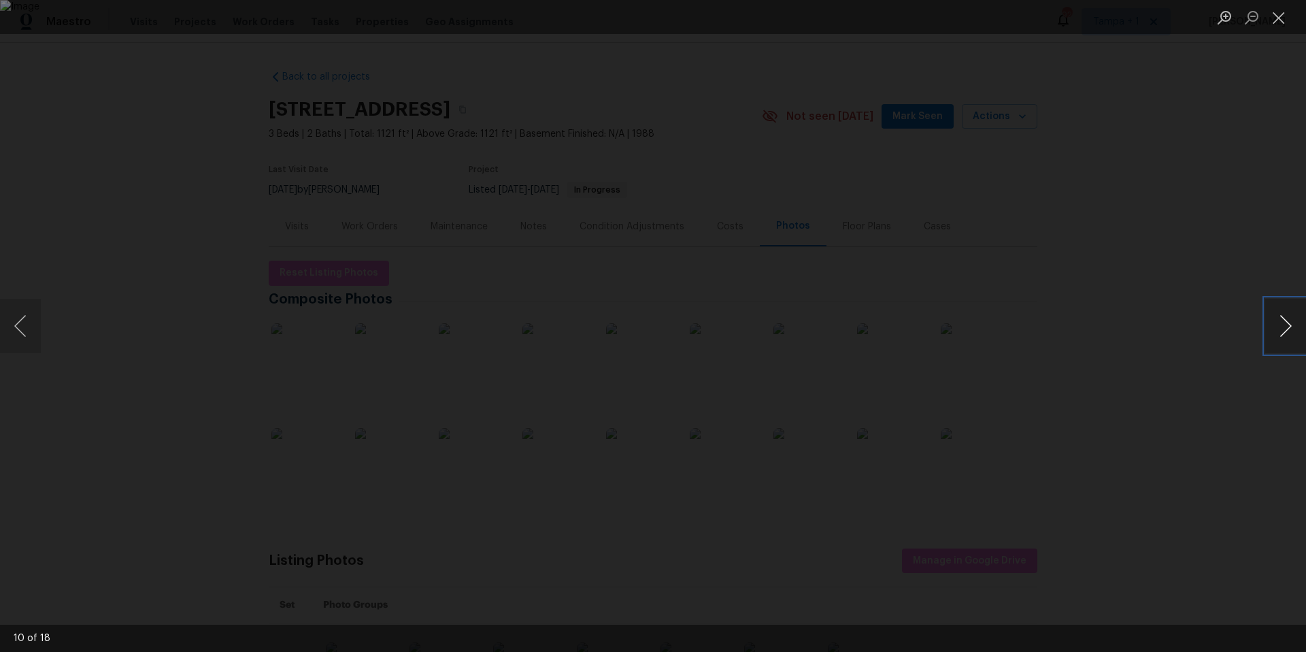
click at [1292, 327] on button "Next image" at bounding box center [1285, 326] width 41 height 54
click at [1291, 327] on button "Next image" at bounding box center [1285, 326] width 41 height 54
click at [1280, 22] on button "Close lightbox" at bounding box center [1278, 17] width 27 height 24
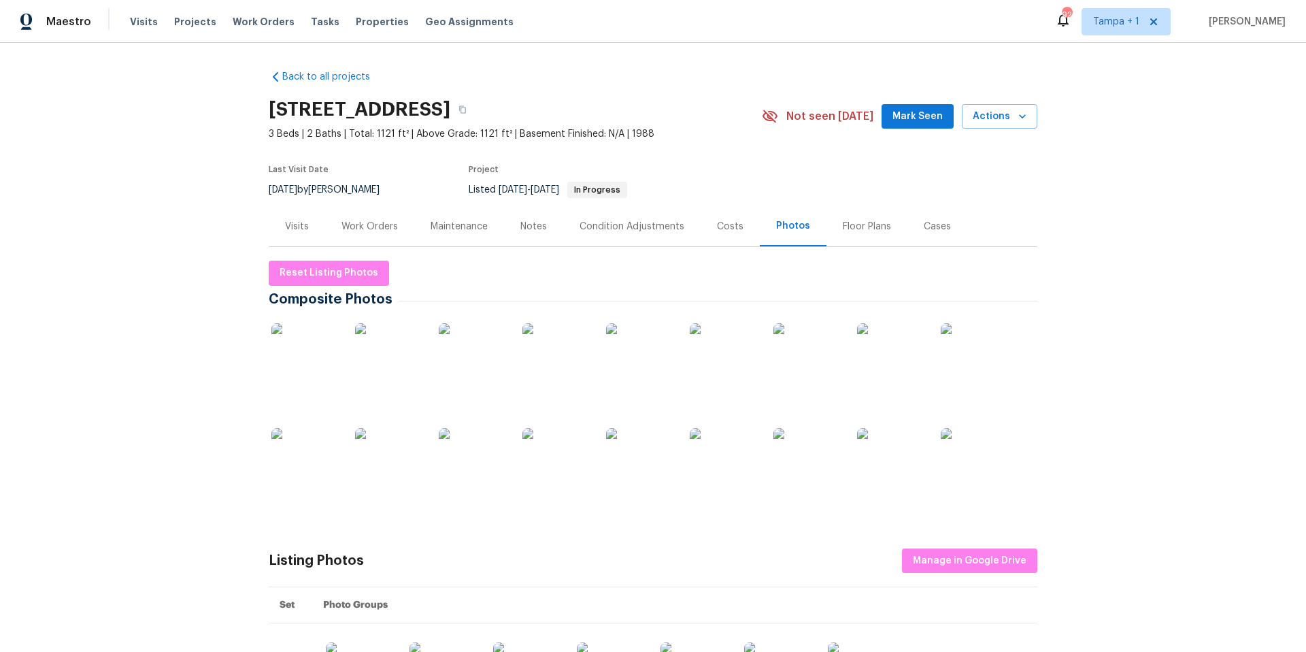
click at [298, 360] on img at bounding box center [305, 357] width 68 height 68
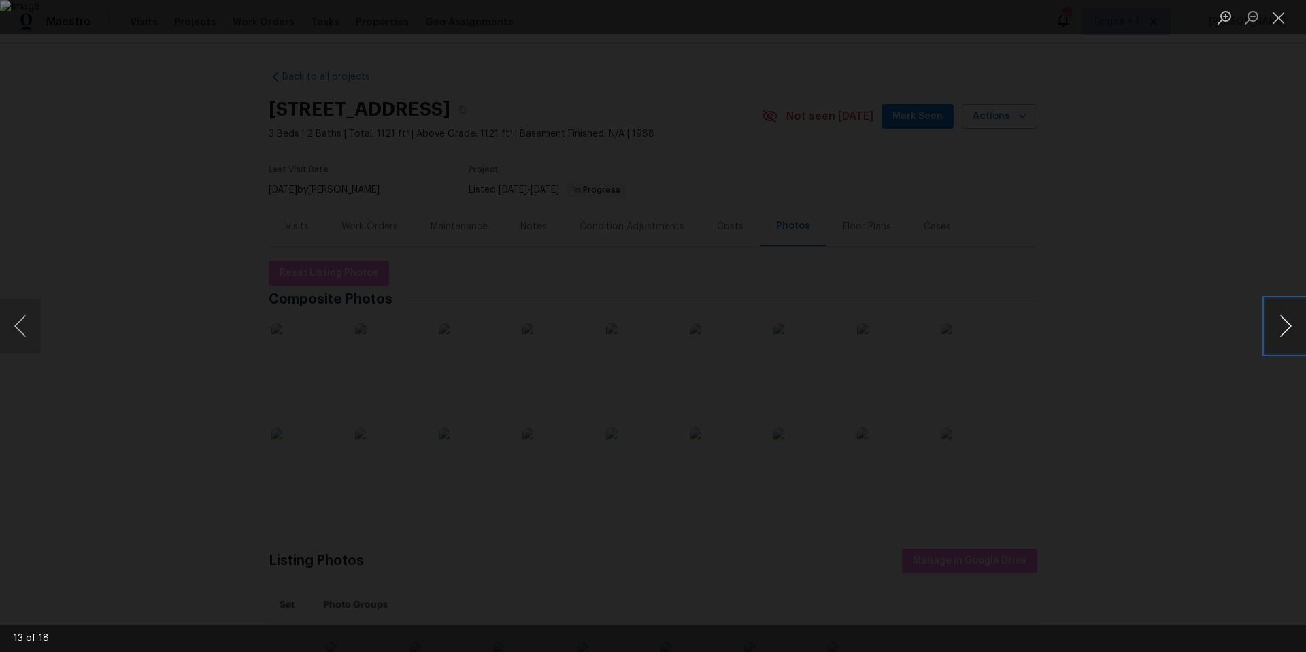
click at [1280, 323] on button "Next image" at bounding box center [1285, 326] width 41 height 54
click at [1280, 324] on button "Next image" at bounding box center [1285, 326] width 41 height 54
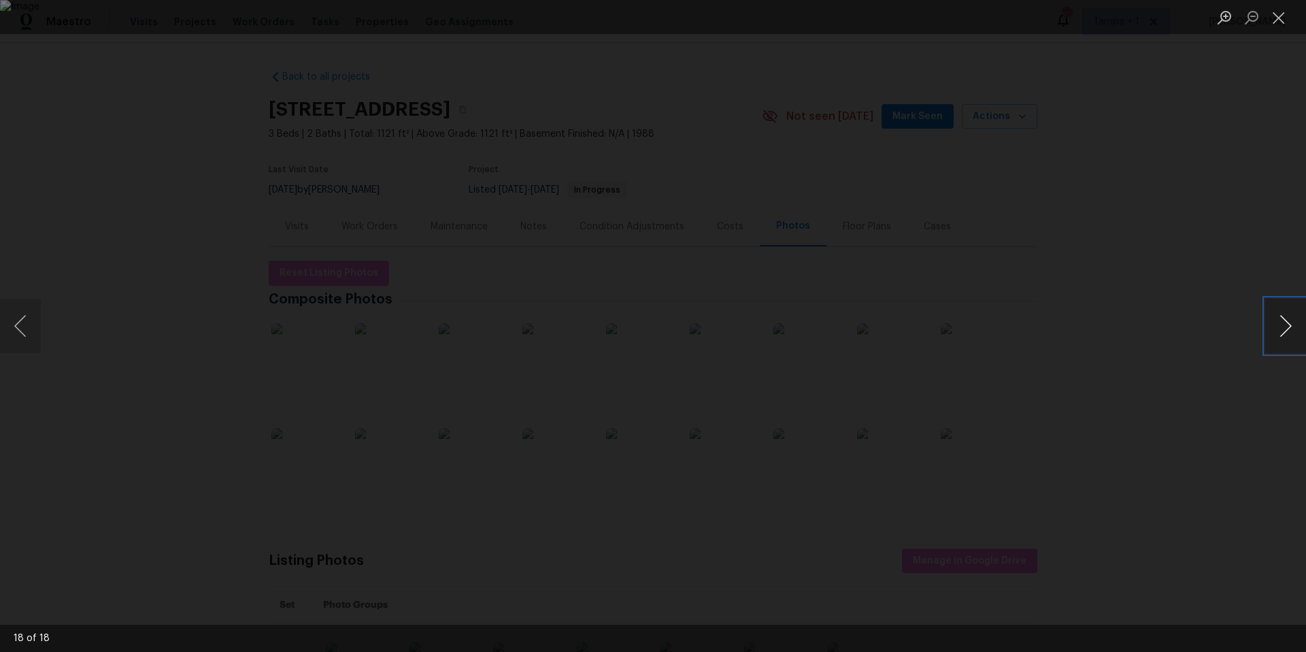
click at [1280, 324] on button "Next image" at bounding box center [1285, 326] width 41 height 54
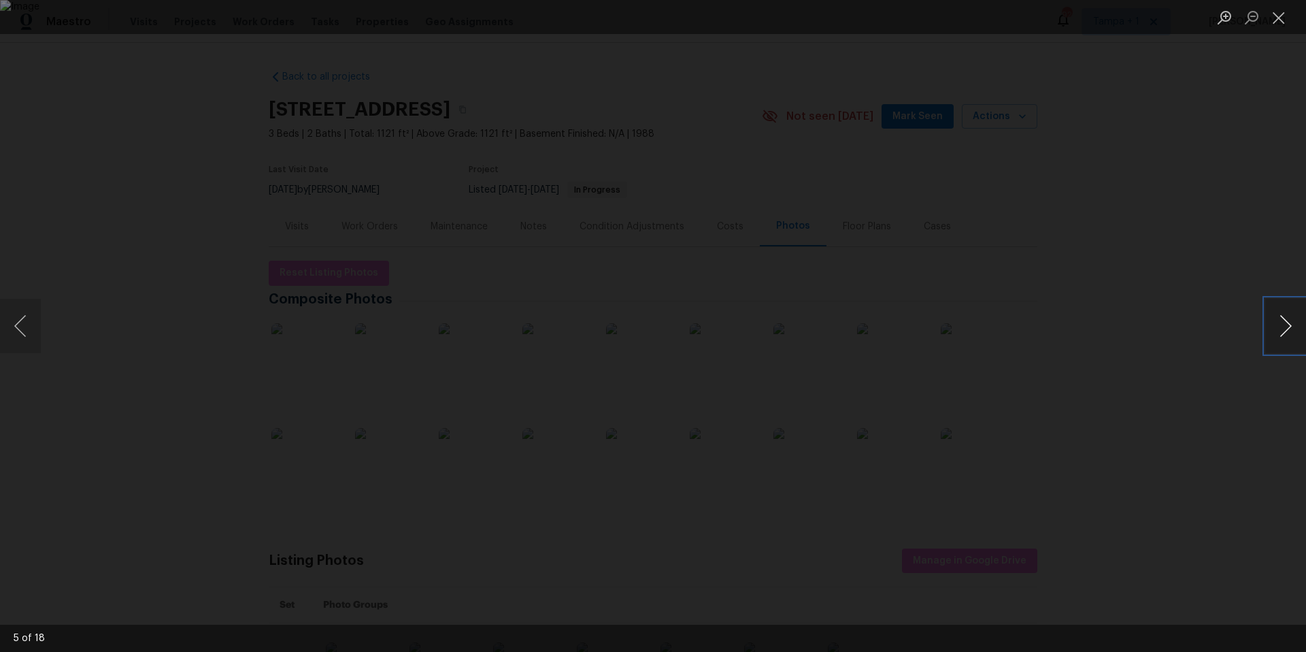
click at [1280, 324] on button "Next image" at bounding box center [1285, 326] width 41 height 54
click at [1280, 323] on button "Next image" at bounding box center [1285, 326] width 41 height 54
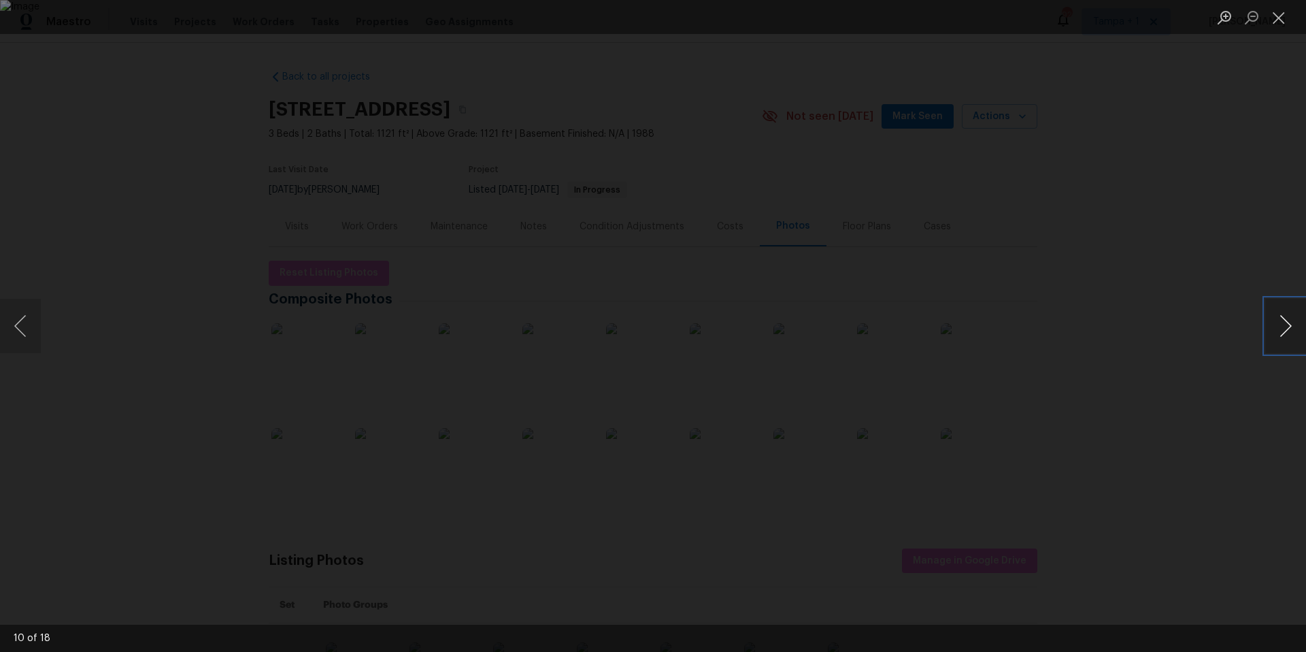
click at [1280, 323] on button "Next image" at bounding box center [1285, 326] width 41 height 54
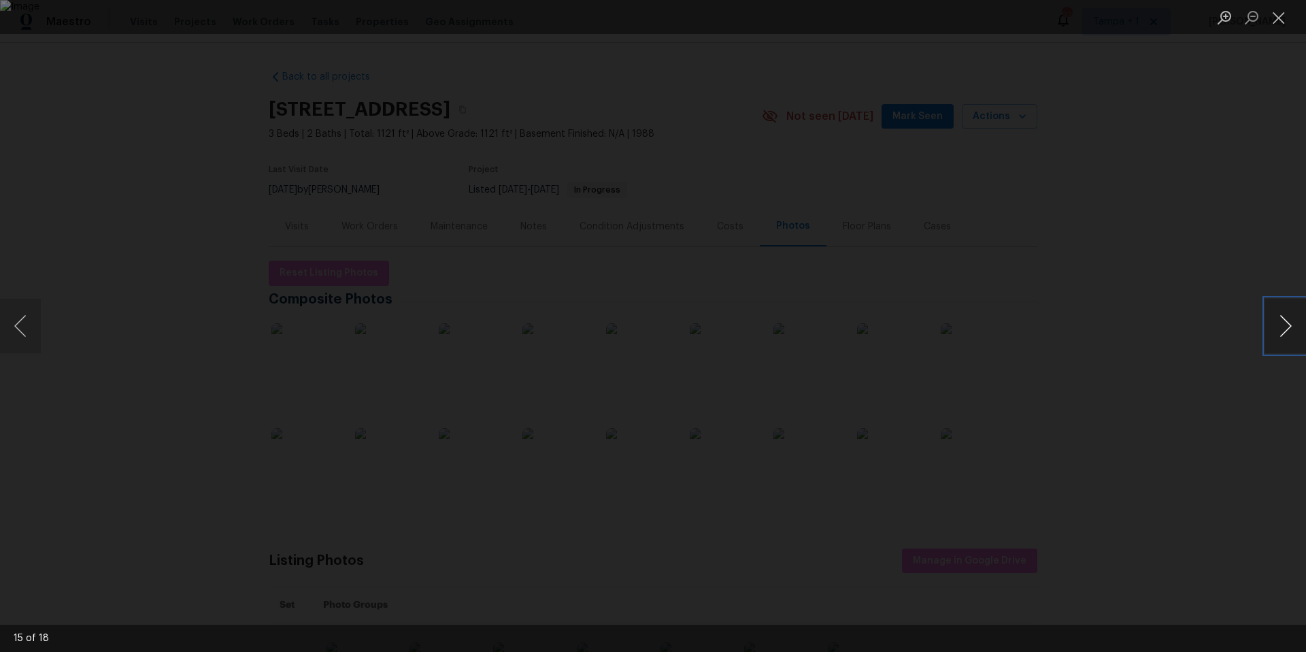
click at [1280, 323] on button "Next image" at bounding box center [1285, 326] width 41 height 54
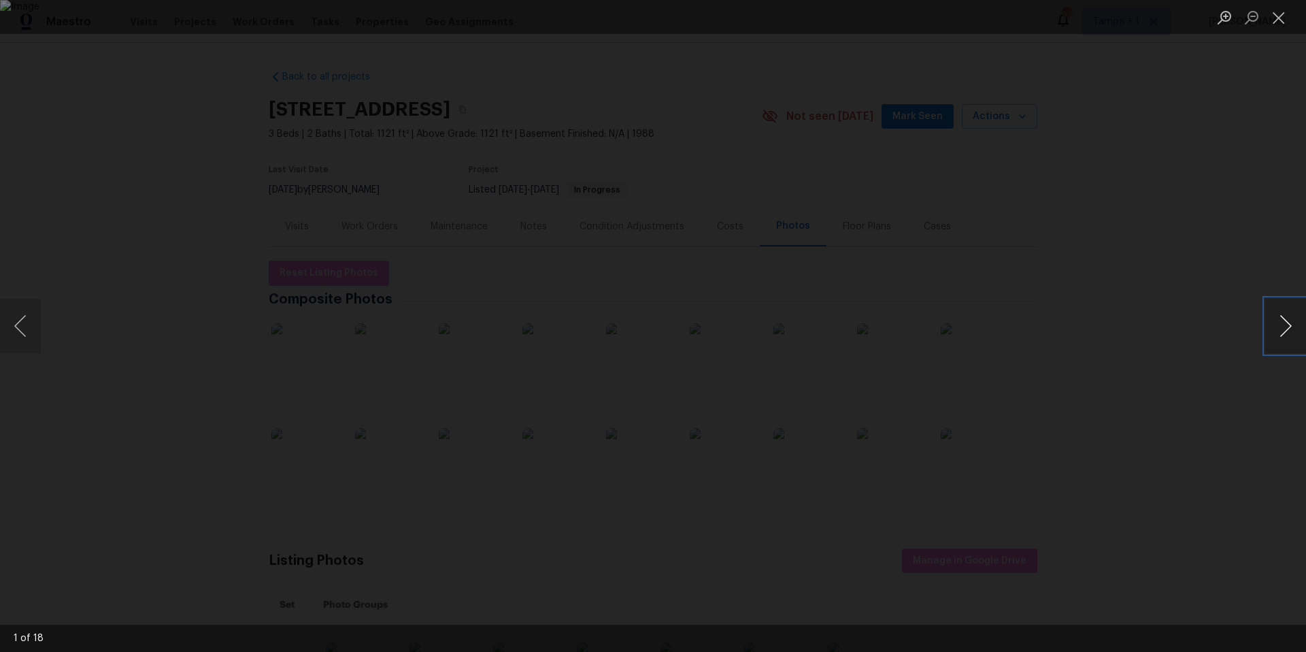
click at [1280, 323] on button "Next image" at bounding box center [1285, 326] width 41 height 54
click at [1280, 324] on button "Next image" at bounding box center [1285, 326] width 41 height 54
click at [1280, 323] on button "Next image" at bounding box center [1285, 326] width 41 height 54
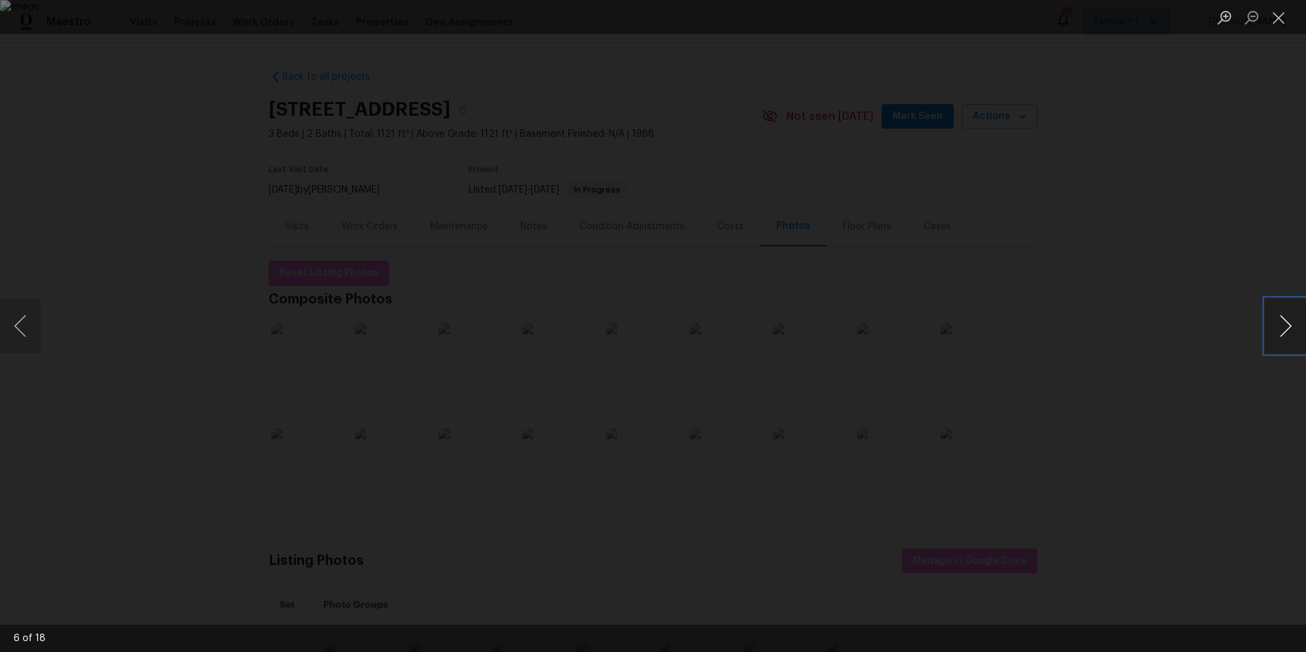
click at [1280, 323] on button "Next image" at bounding box center [1285, 326] width 41 height 54
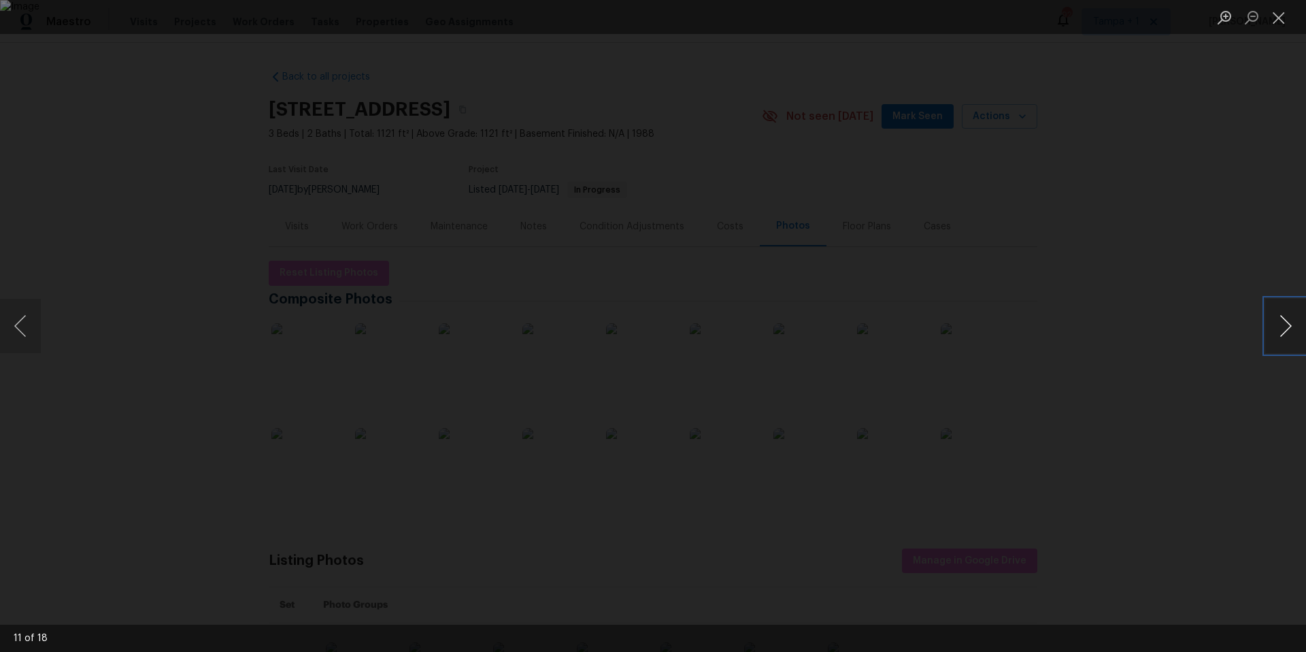
click at [1280, 323] on button "Next image" at bounding box center [1285, 326] width 41 height 54
click at [1280, 324] on button "Next image" at bounding box center [1285, 326] width 41 height 54
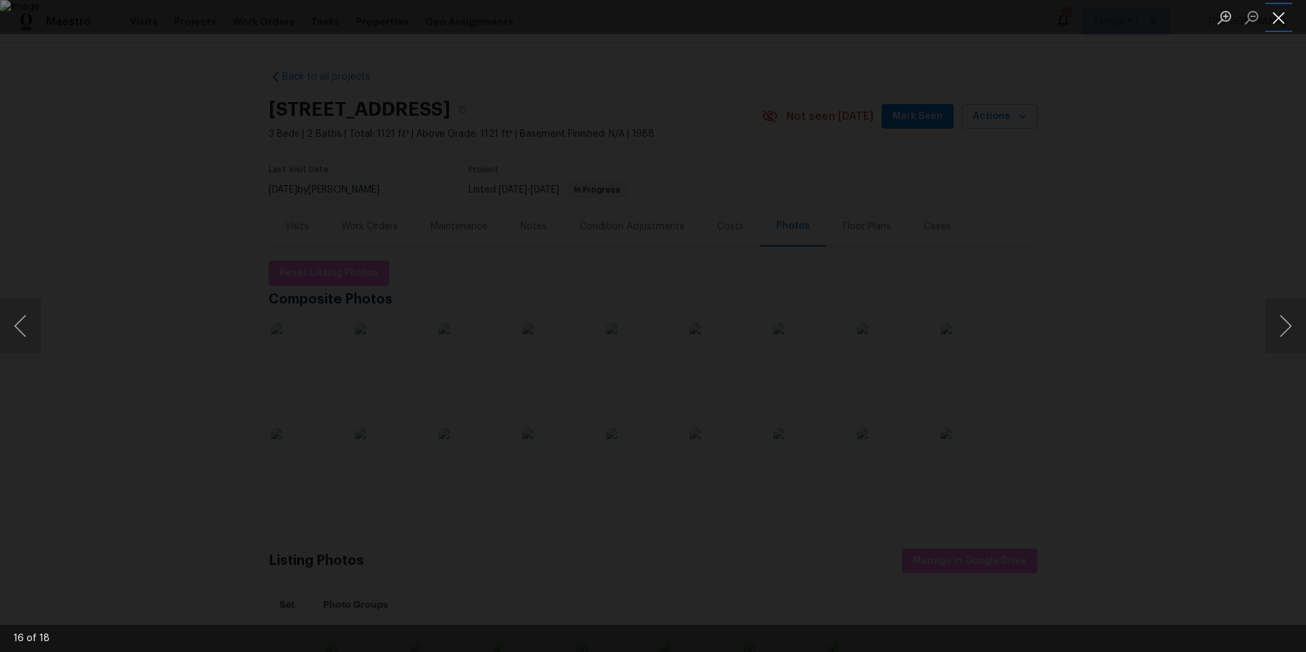
click at [1272, 16] on button "Close lightbox" at bounding box center [1278, 17] width 27 height 24
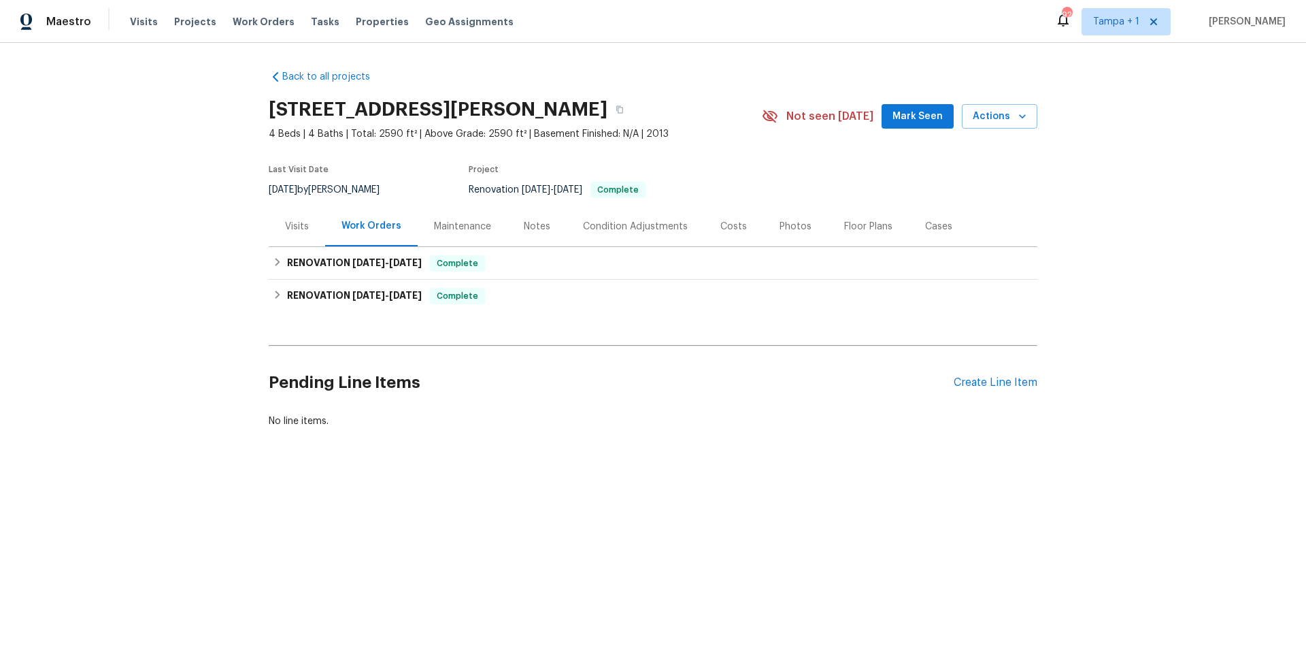
click at [799, 227] on div "Photos" at bounding box center [795, 226] width 65 height 40
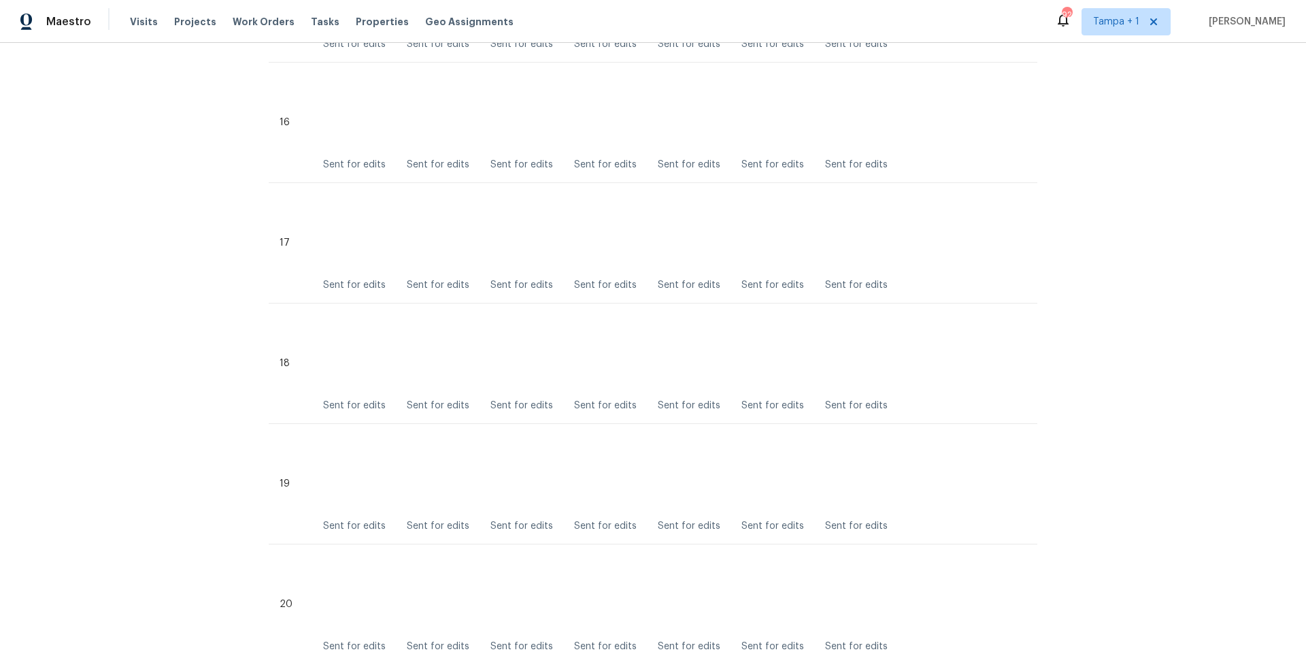
scroll to position [2524, 0]
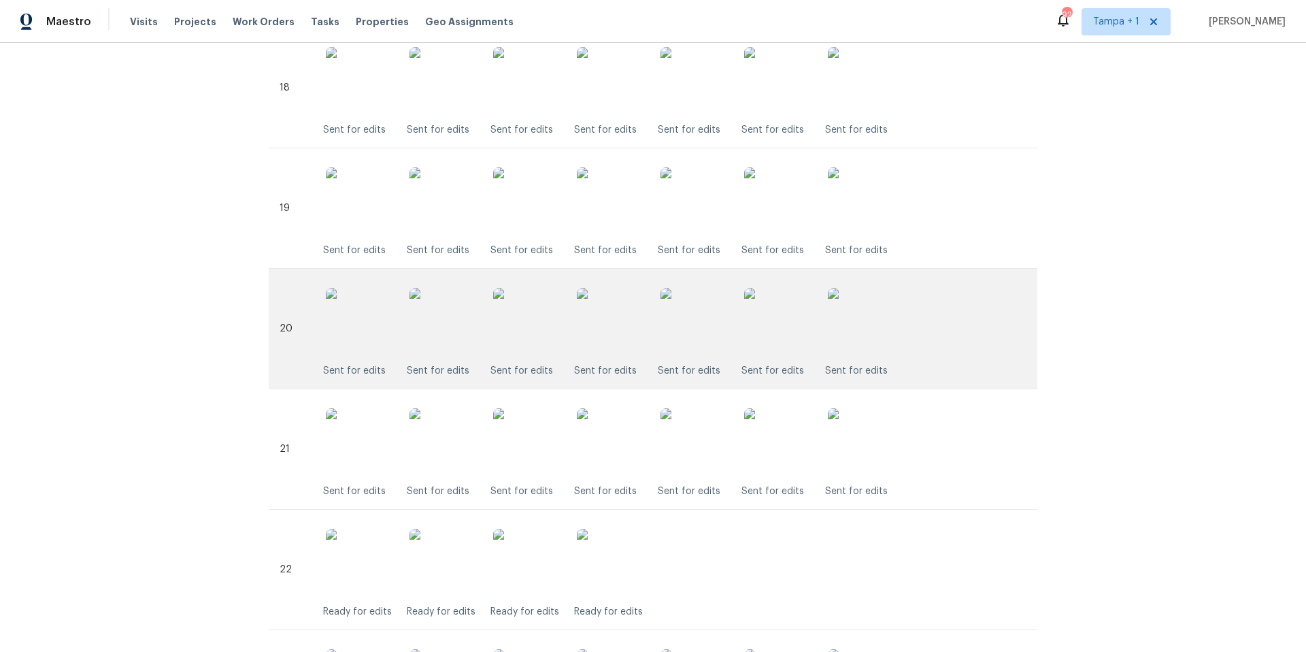
click at [610, 339] on img at bounding box center [611, 322] width 68 height 68
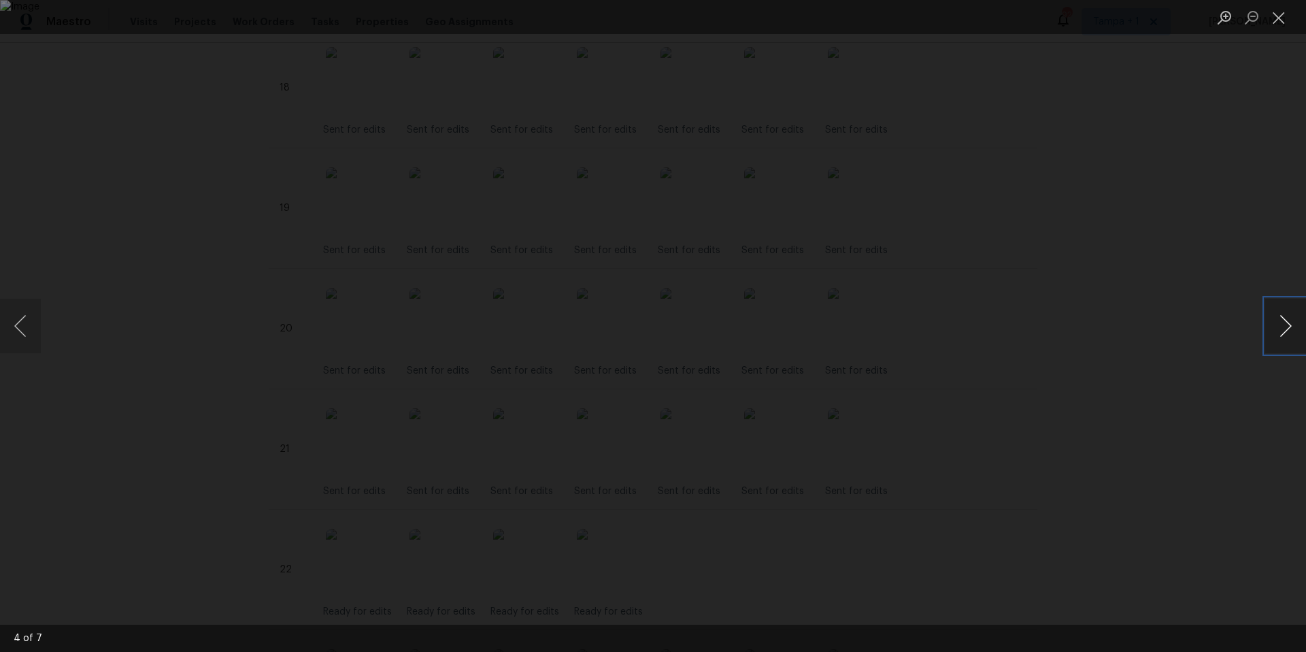
click at [1280, 328] on button "Next image" at bounding box center [1285, 326] width 41 height 54
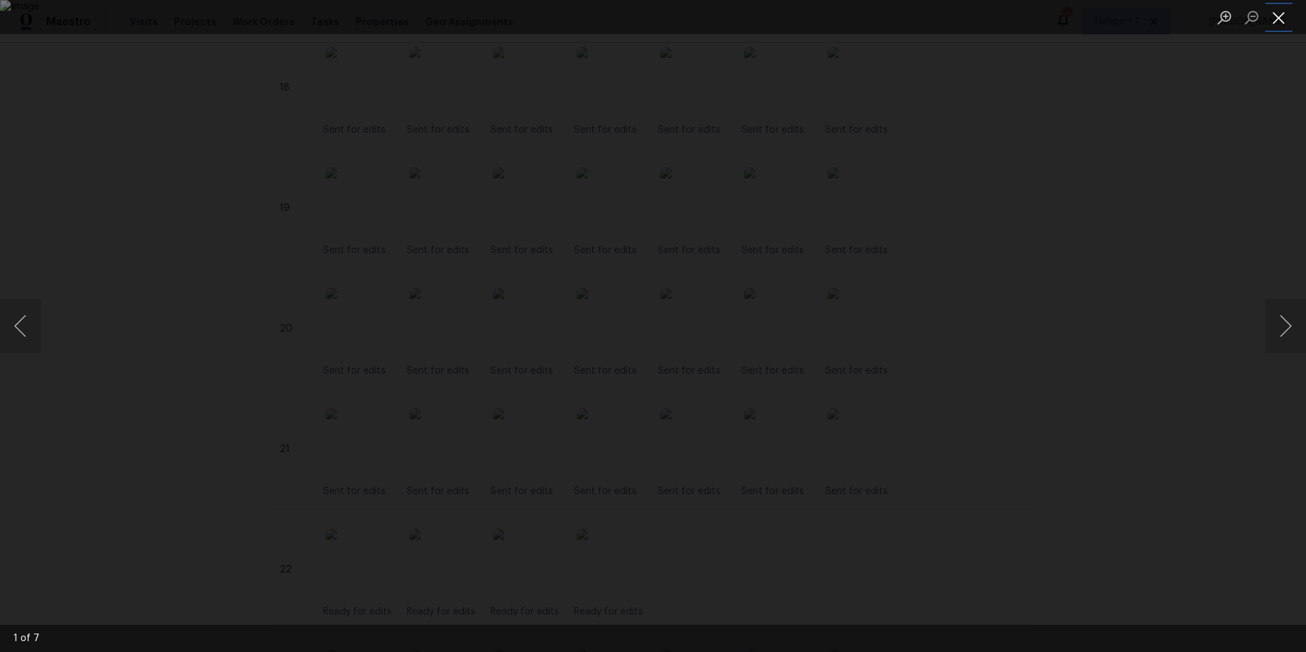
click at [1280, 28] on button "Close lightbox" at bounding box center [1278, 17] width 27 height 24
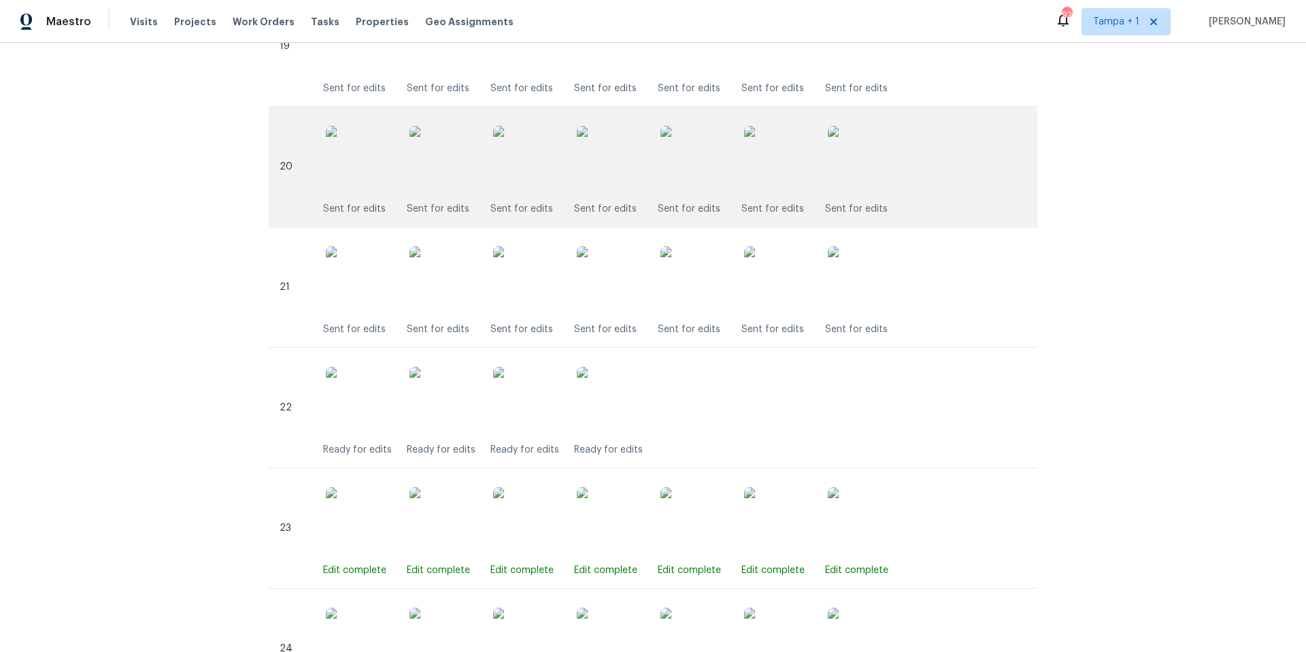
scroll to position [2710, 0]
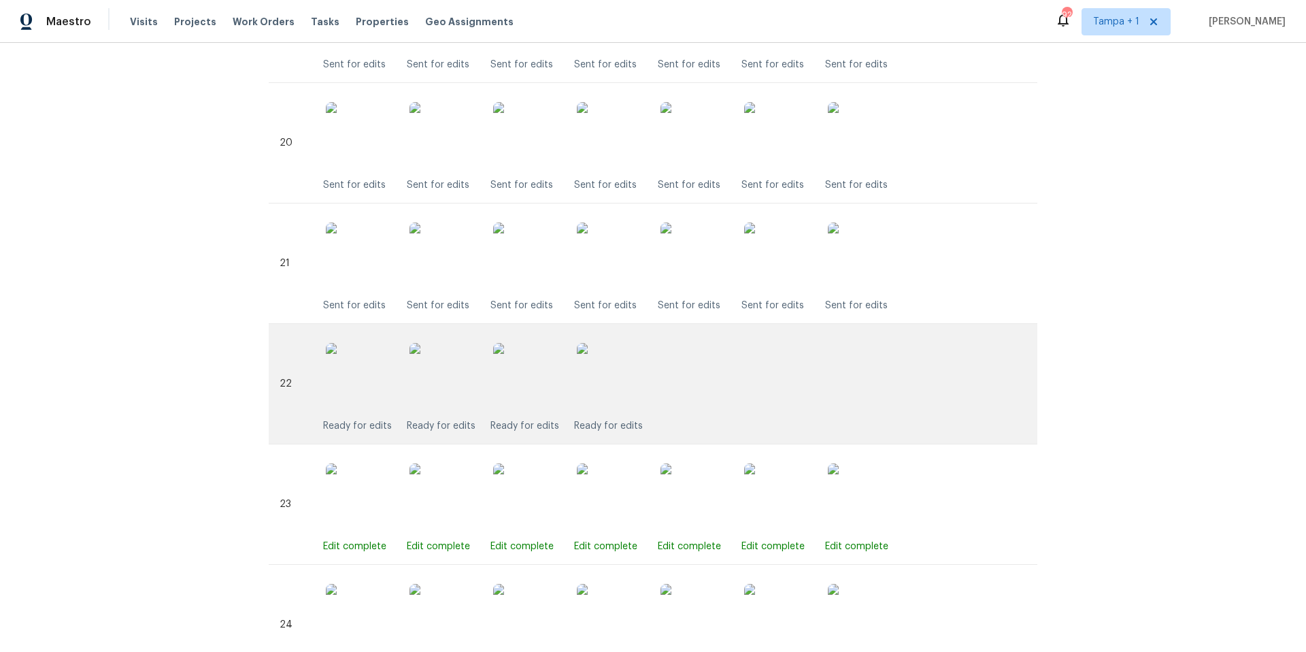
click at [621, 384] on img at bounding box center [611, 377] width 68 height 68
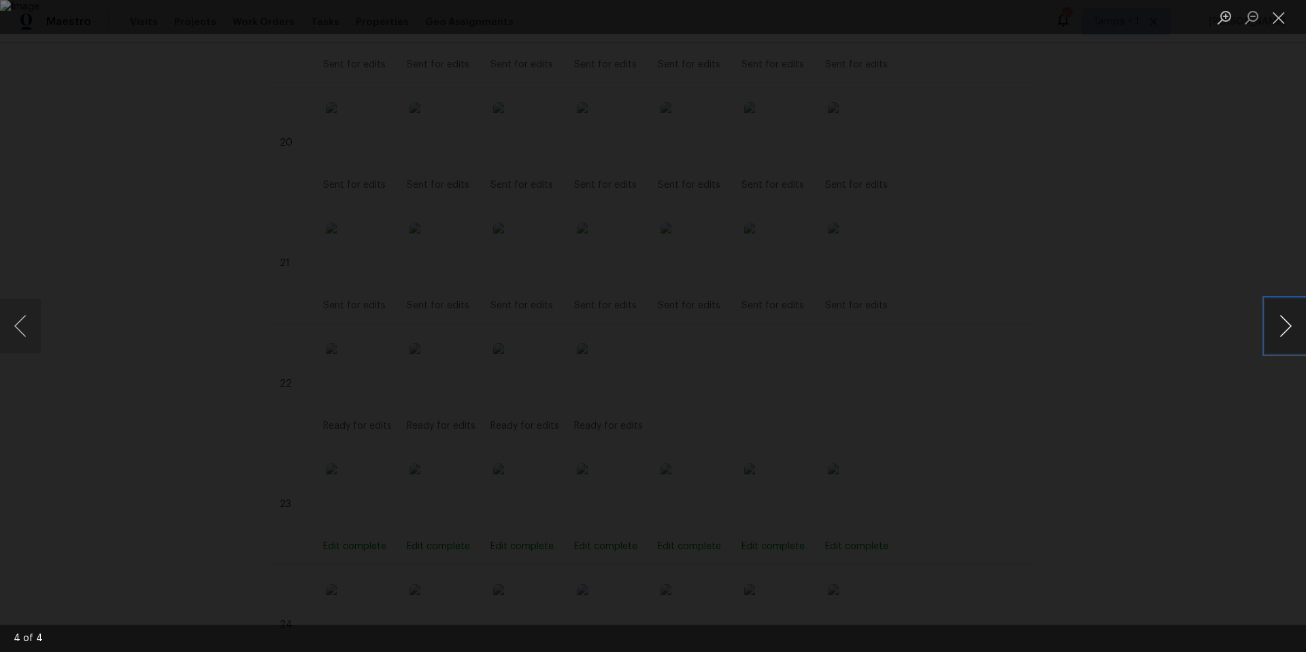
click at [1278, 321] on button "Next image" at bounding box center [1285, 326] width 41 height 54
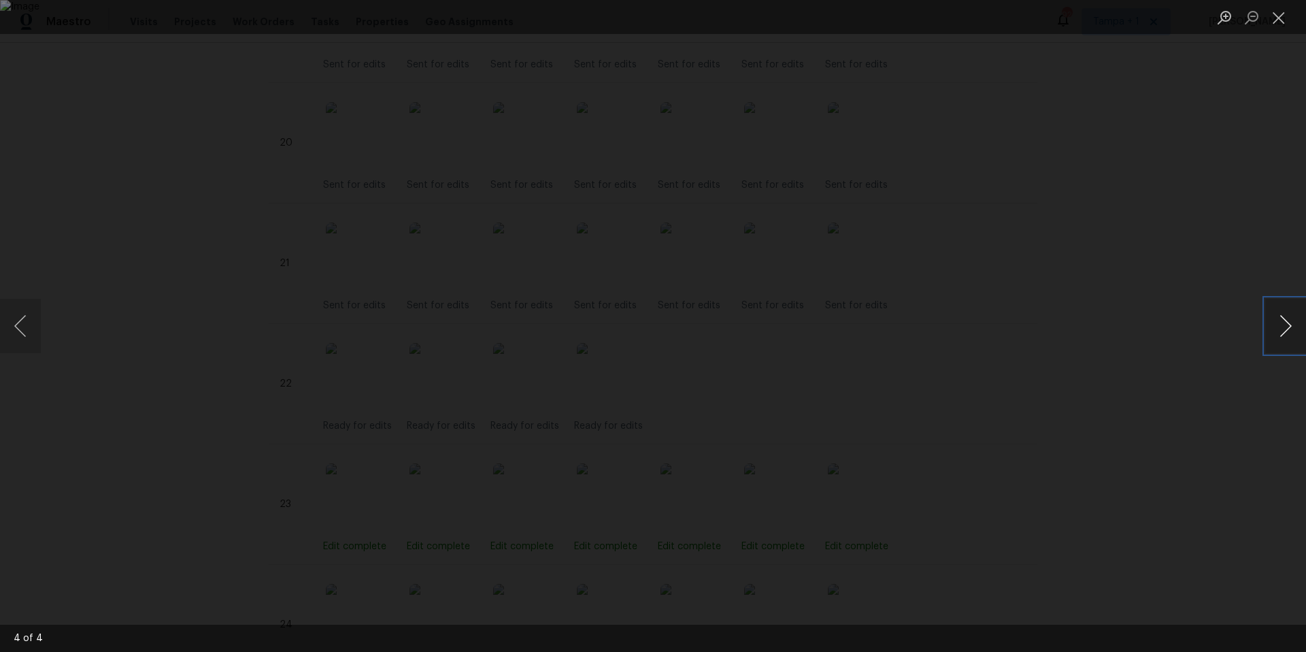
click at [1278, 321] on button "Next image" at bounding box center [1285, 326] width 41 height 54
click at [1288, 12] on button "Close lightbox" at bounding box center [1278, 17] width 27 height 24
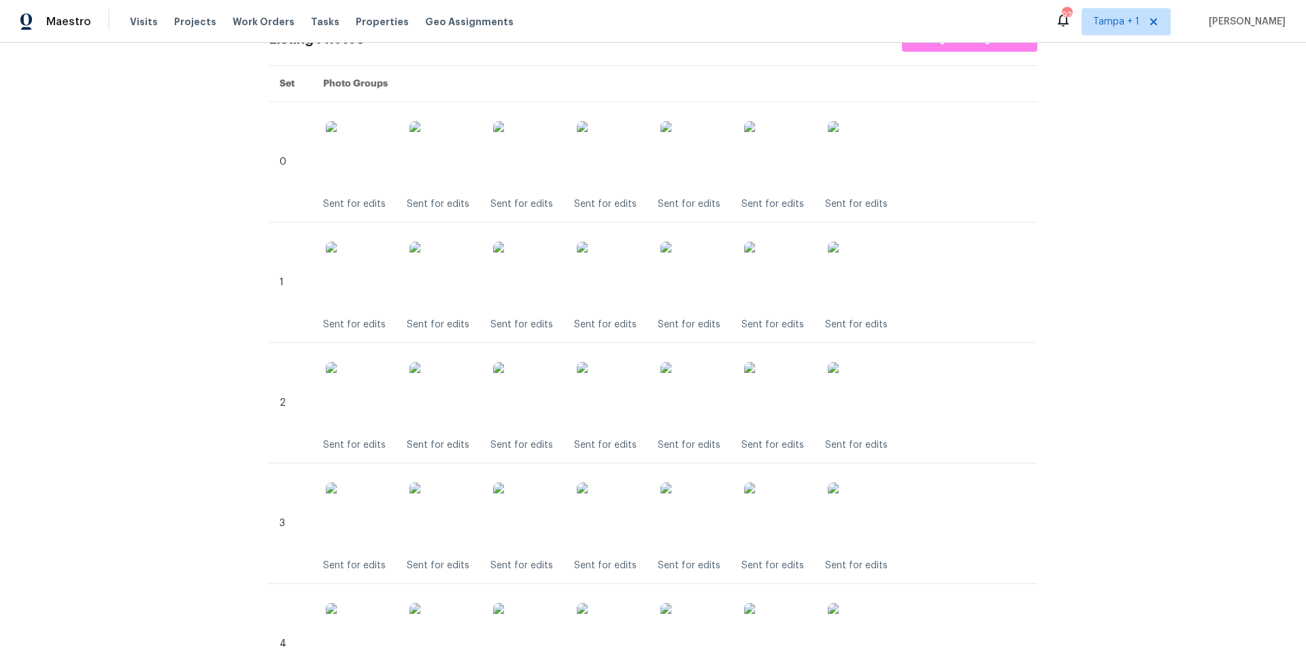
scroll to position [0, 0]
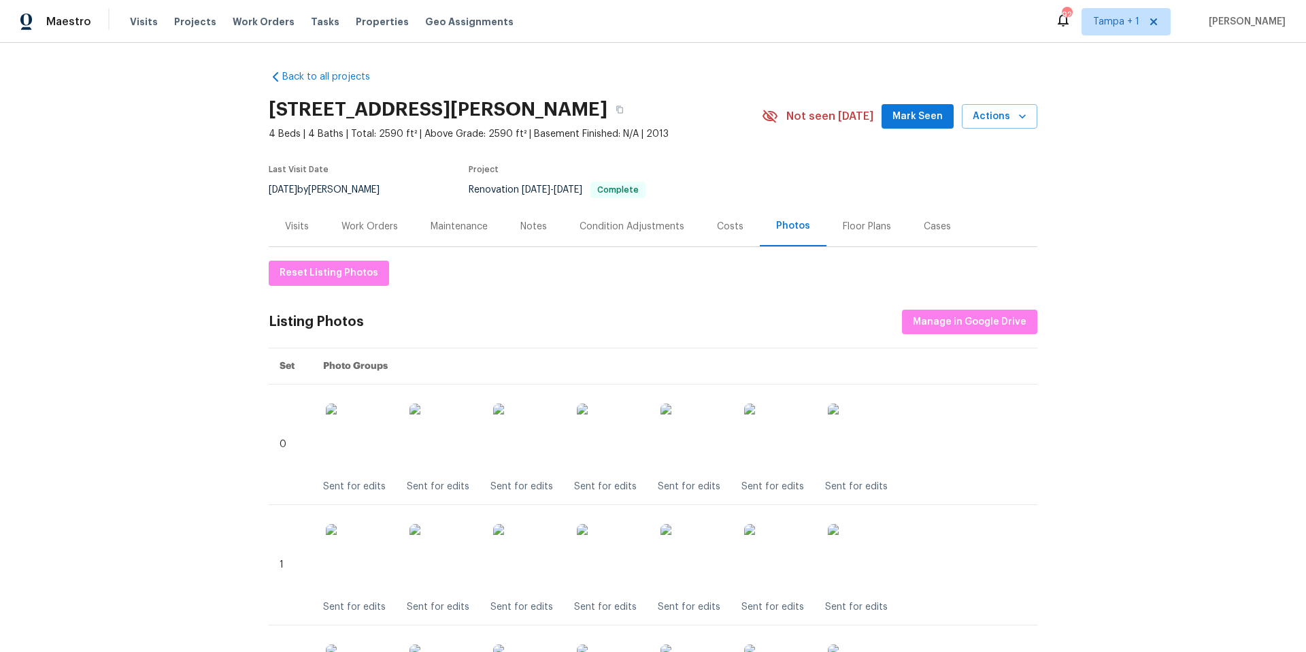
click at [342, 218] on div "Work Orders" at bounding box center [369, 226] width 89 height 40
